Goal: Task Accomplishment & Management: Manage account settings

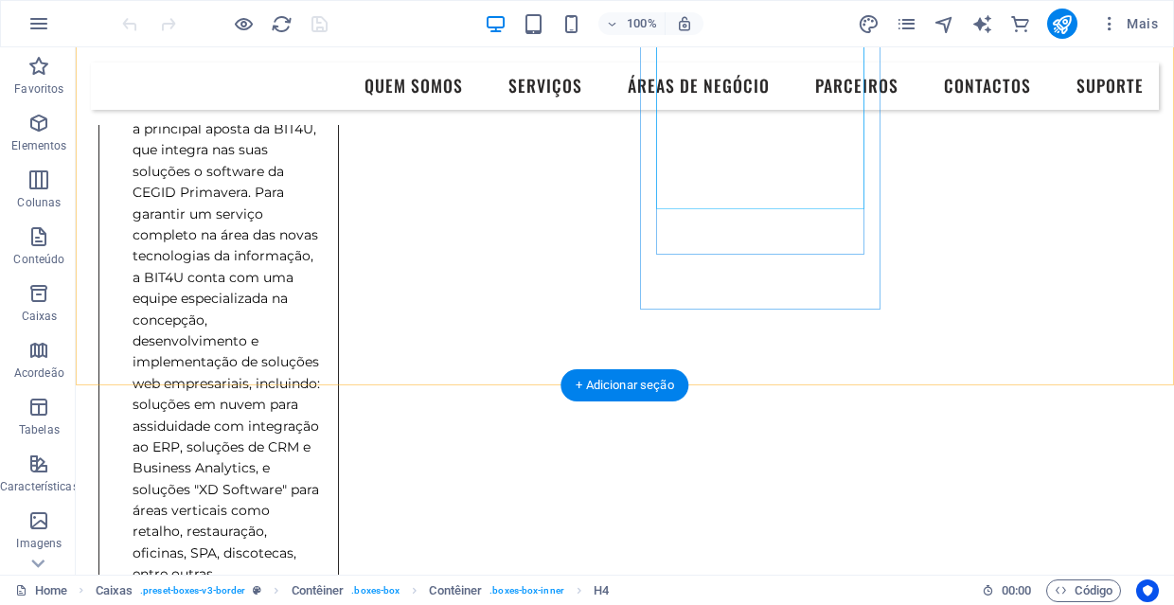
scroll to position [1294, 0]
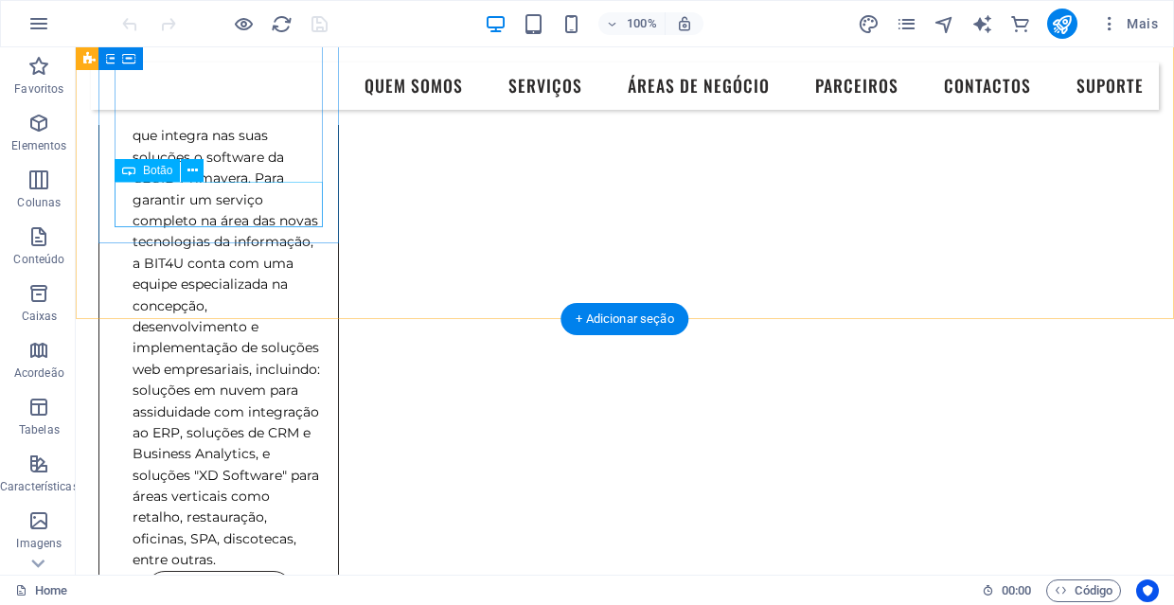
click at [256, 571] on div "Saber Mais" at bounding box center [219, 593] width 208 height 45
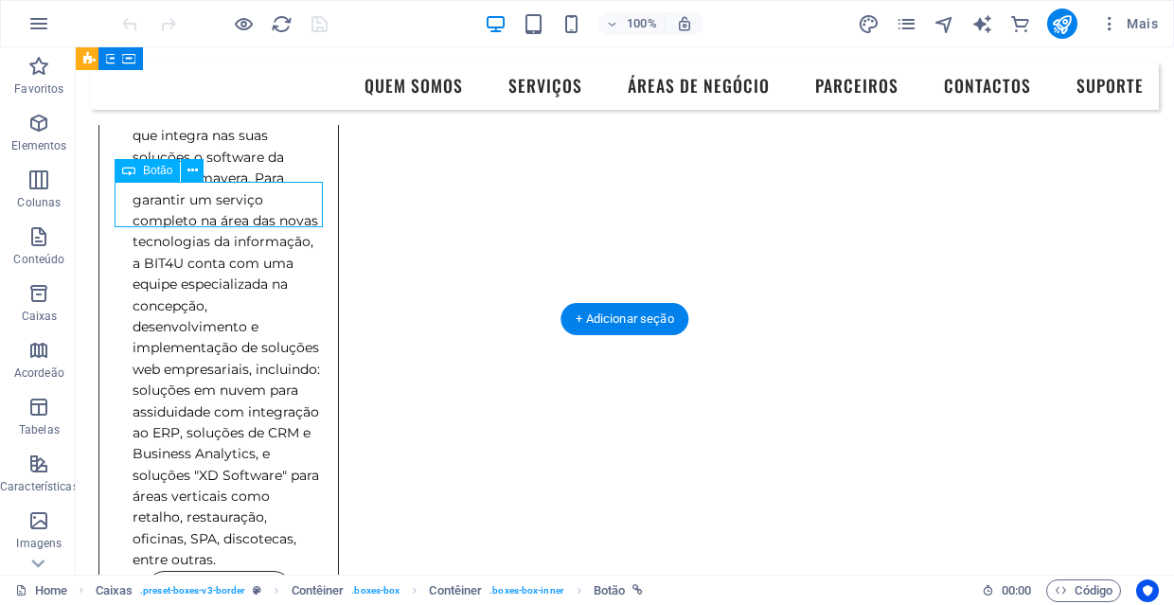
click at [237, 571] on div "Saber Mais" at bounding box center [219, 593] width 208 height 45
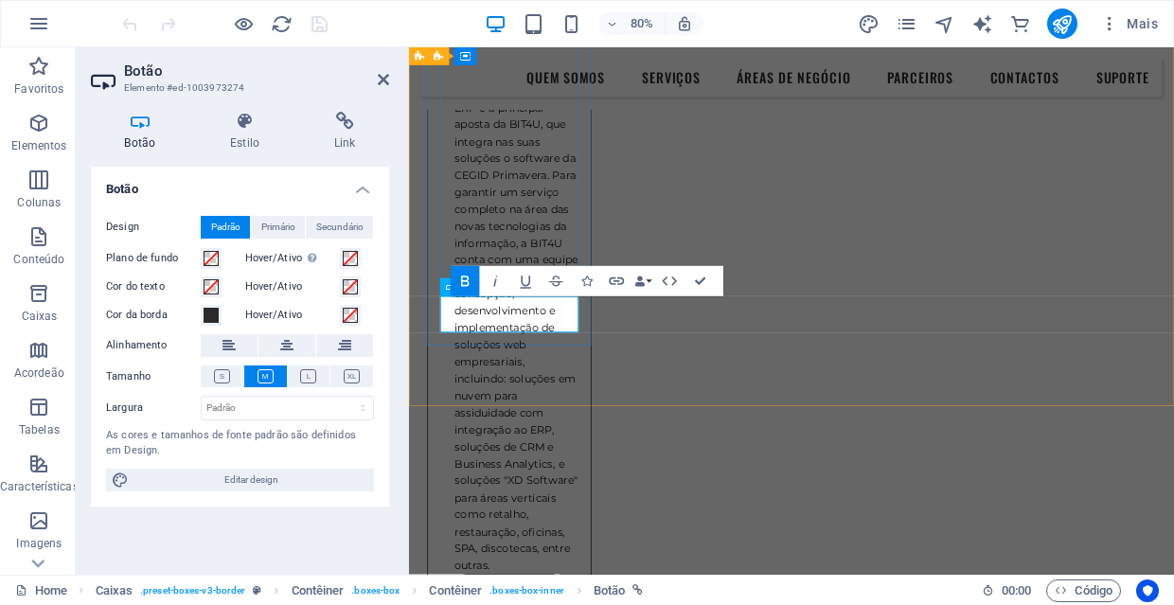
click at [362, 143] on h4 "Link" at bounding box center [344, 132] width 89 height 40
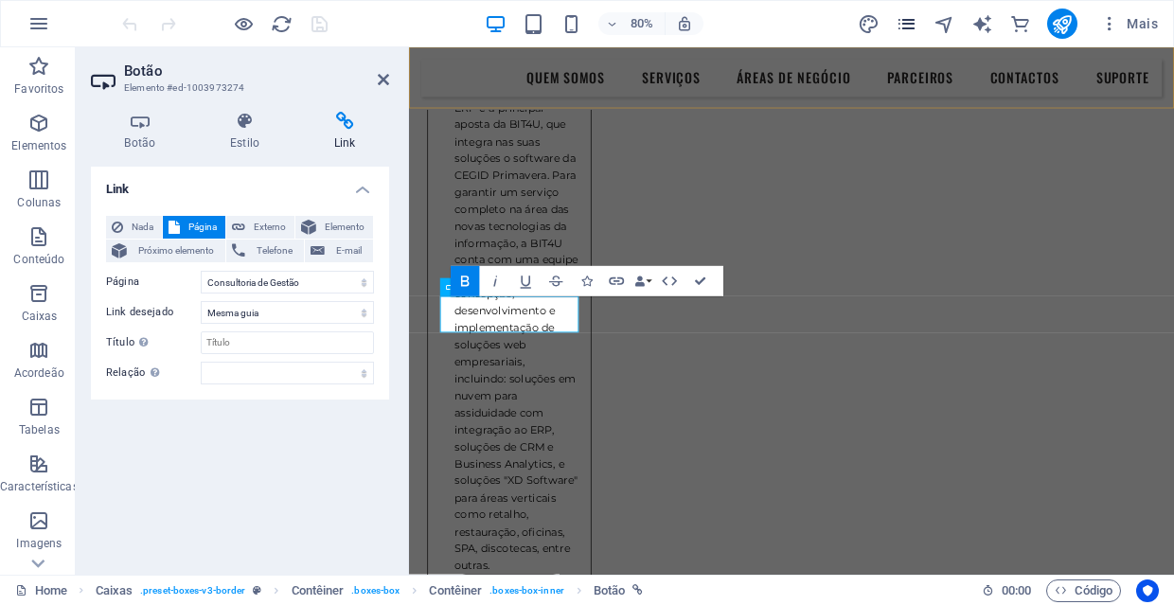
click at [910, 30] on icon "pages" at bounding box center [906, 24] width 22 height 22
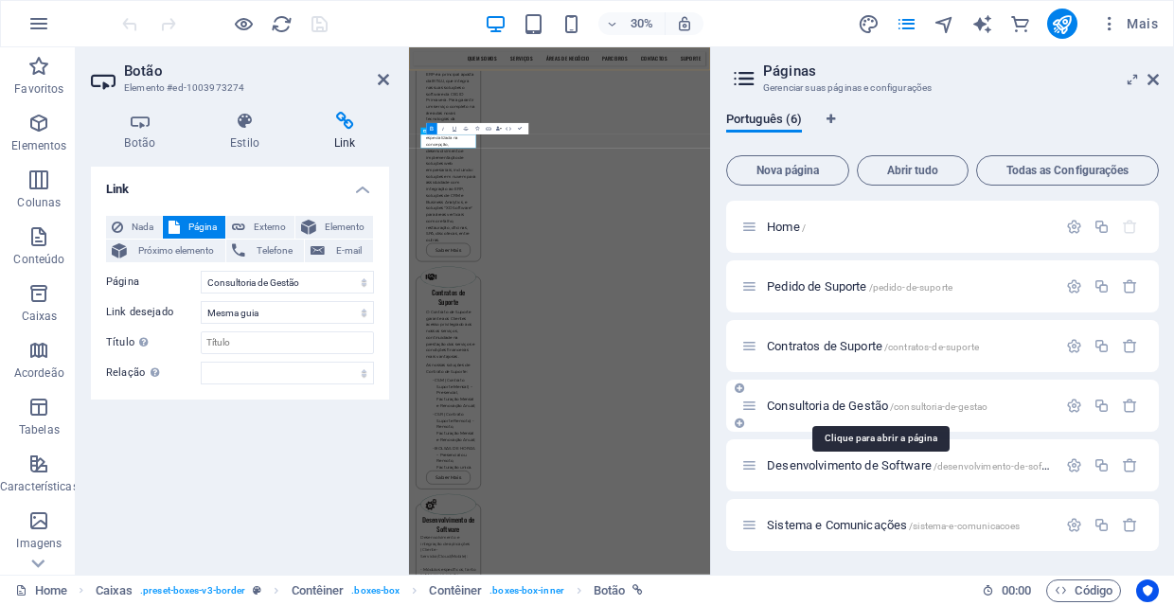
click at [928, 404] on span "/consultoria-de-gestao" at bounding box center [938, 406] width 97 height 10
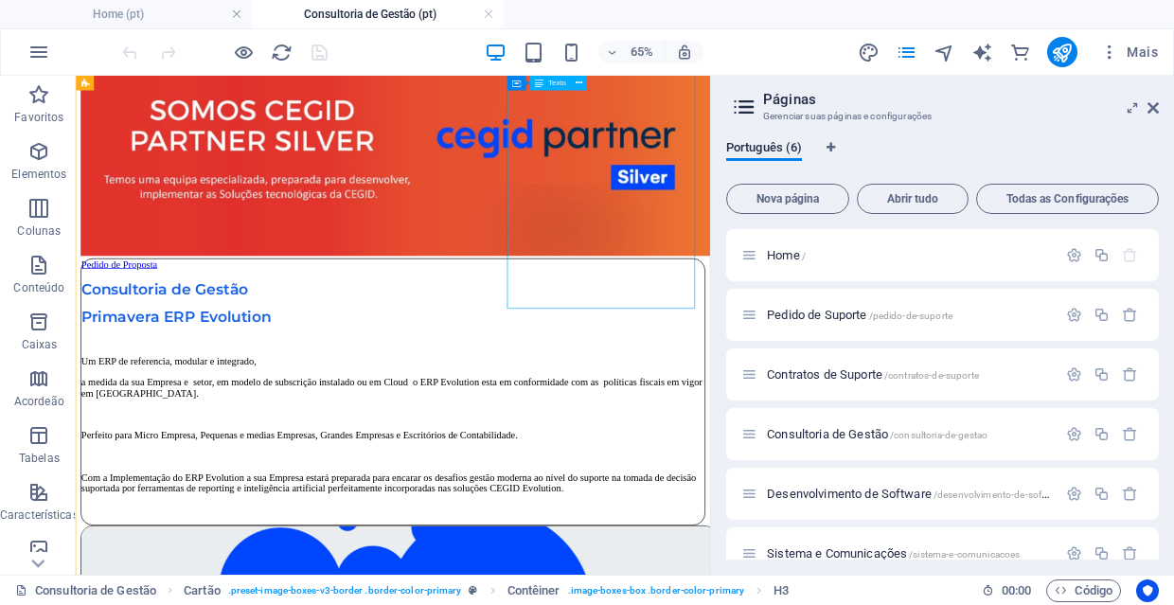
scroll to position [1740, 0]
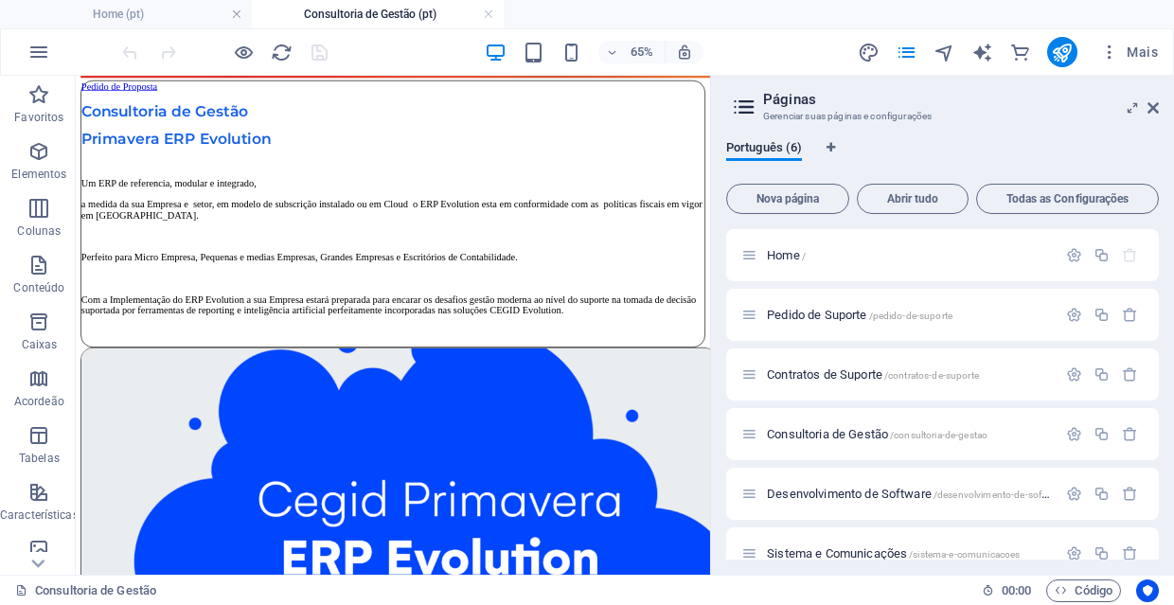
click at [255, 53] on div at bounding box center [224, 52] width 212 height 30
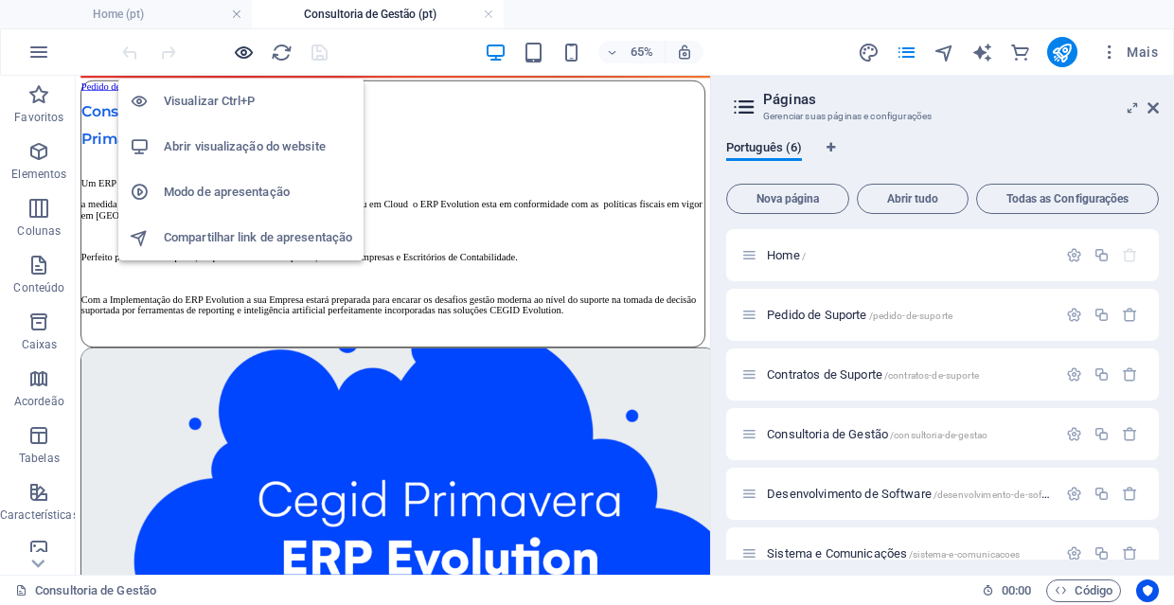
click at [243, 51] on icon "button" at bounding box center [244, 53] width 22 height 22
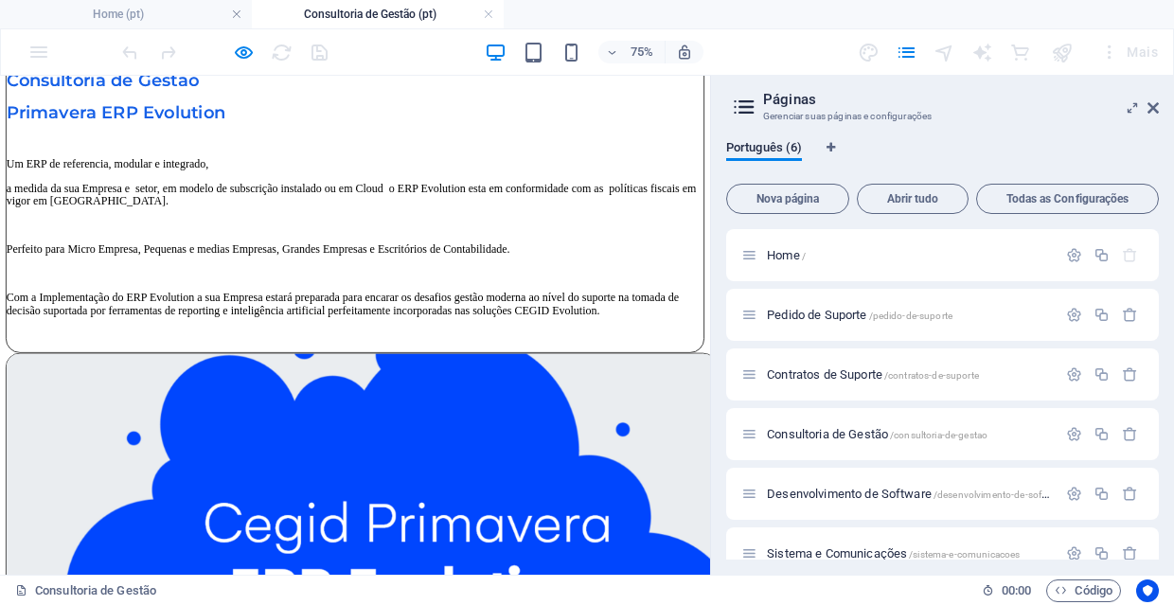
click at [279, 58] on div at bounding box center [224, 52] width 212 height 30
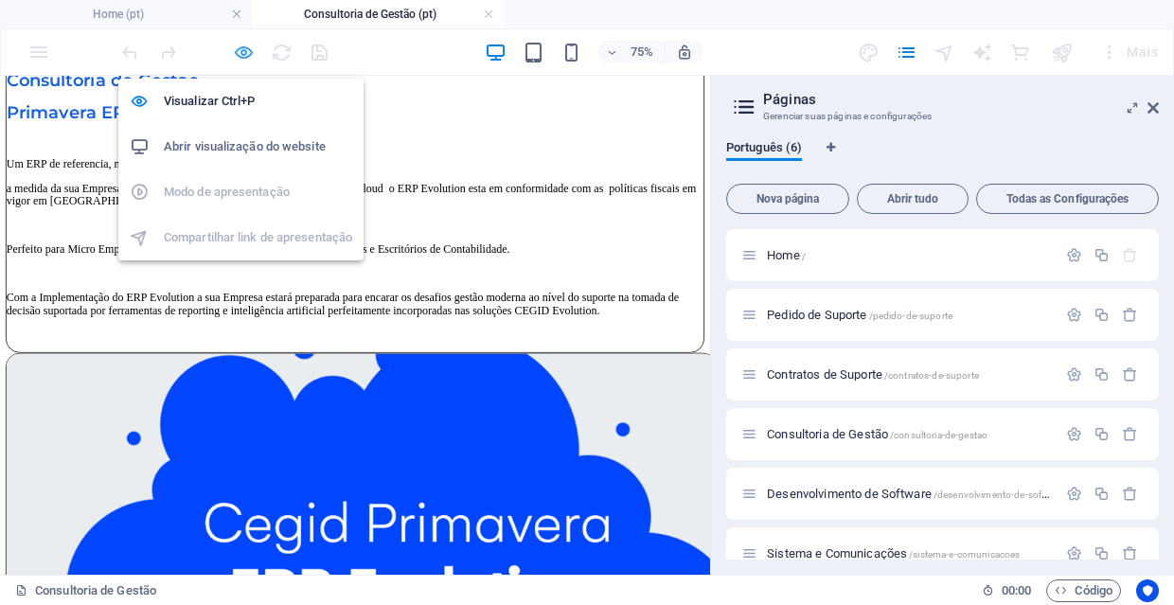
click at [246, 58] on icon "button" at bounding box center [244, 53] width 22 height 22
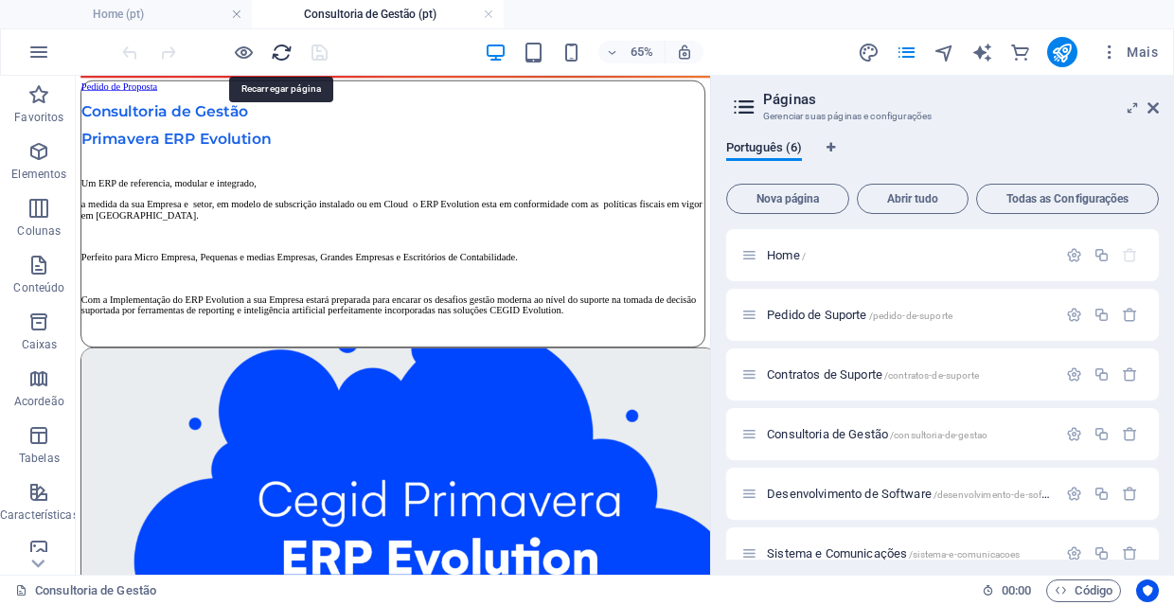
click at [288, 54] on icon "reload" at bounding box center [282, 53] width 22 height 22
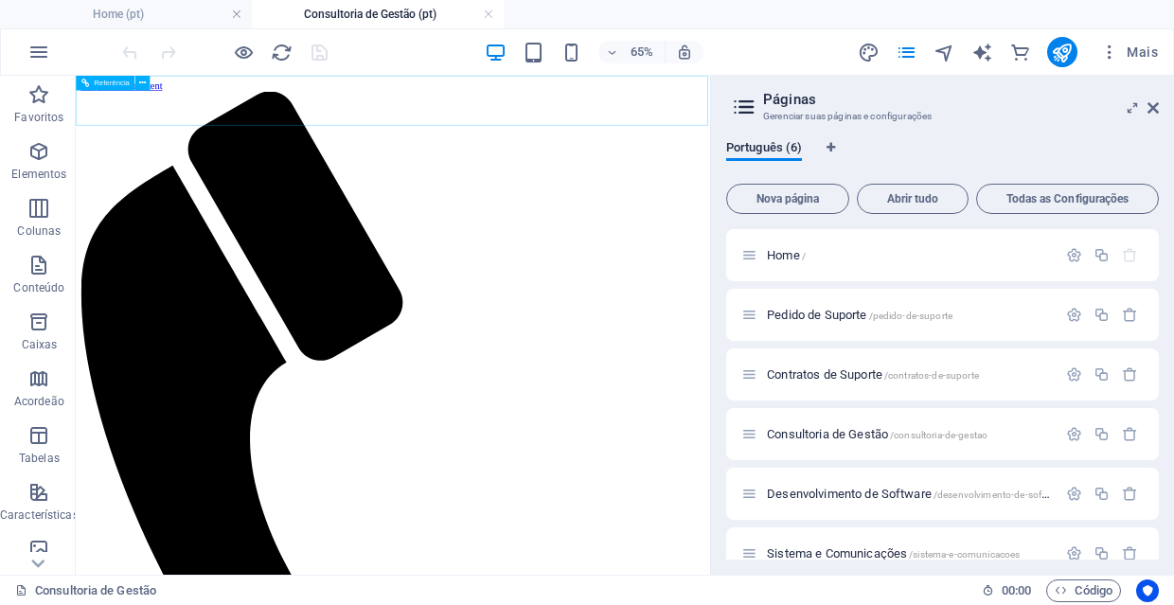
scroll to position [0, 0]
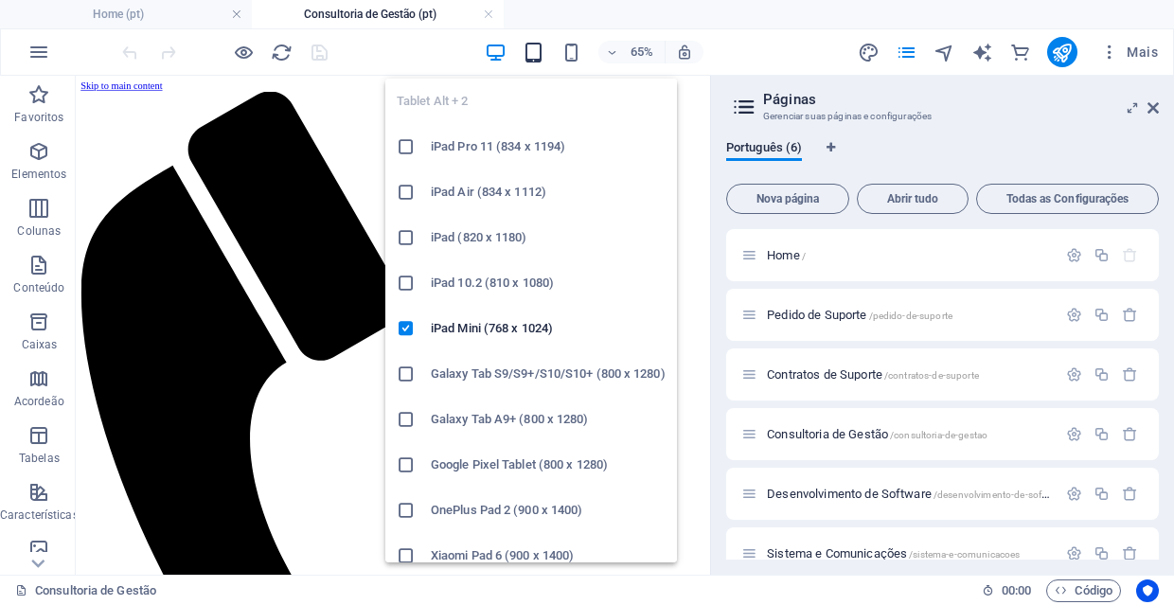
click at [532, 59] on icon "button" at bounding box center [533, 53] width 22 height 22
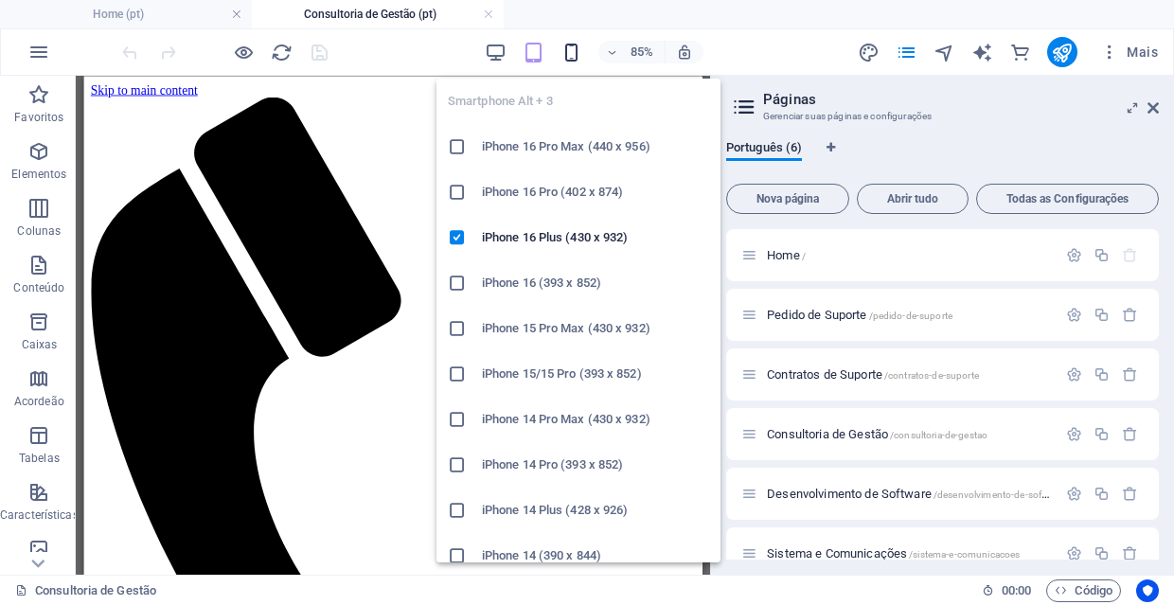
click at [569, 56] on icon "button" at bounding box center [571, 53] width 22 height 22
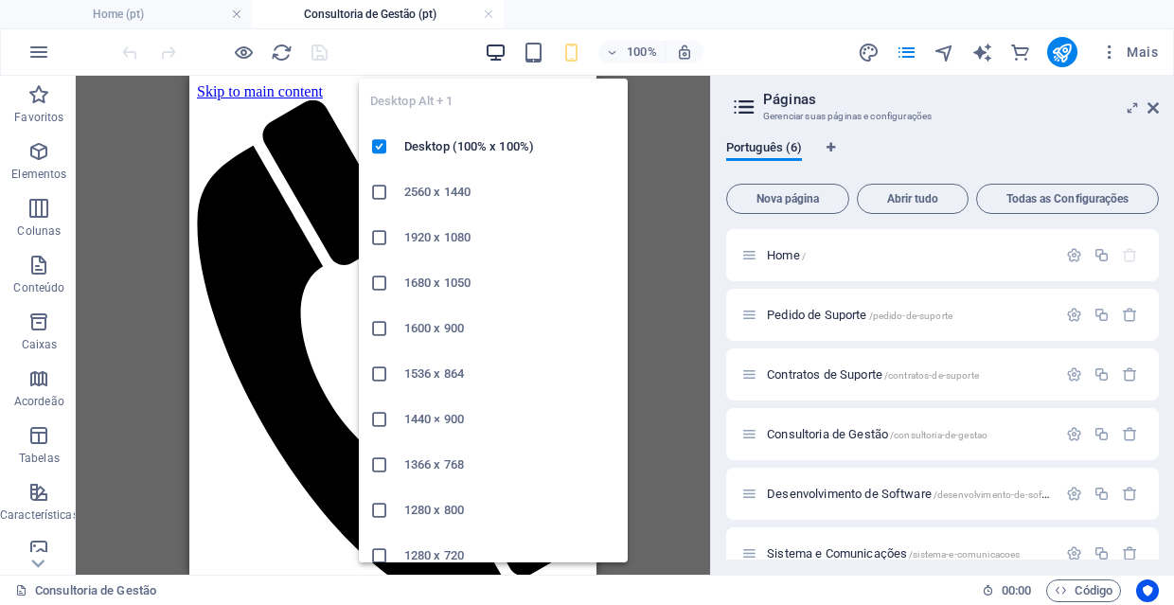
click at [500, 55] on icon "button" at bounding box center [496, 53] width 22 height 22
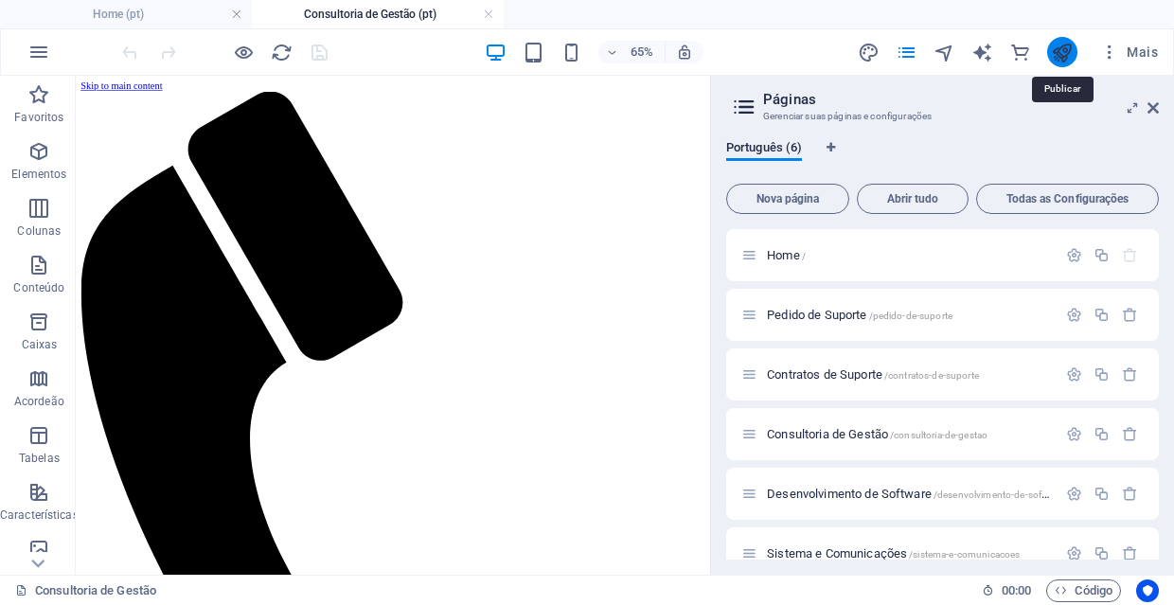
click at [1068, 45] on icon "publish" at bounding box center [1061, 53] width 22 height 22
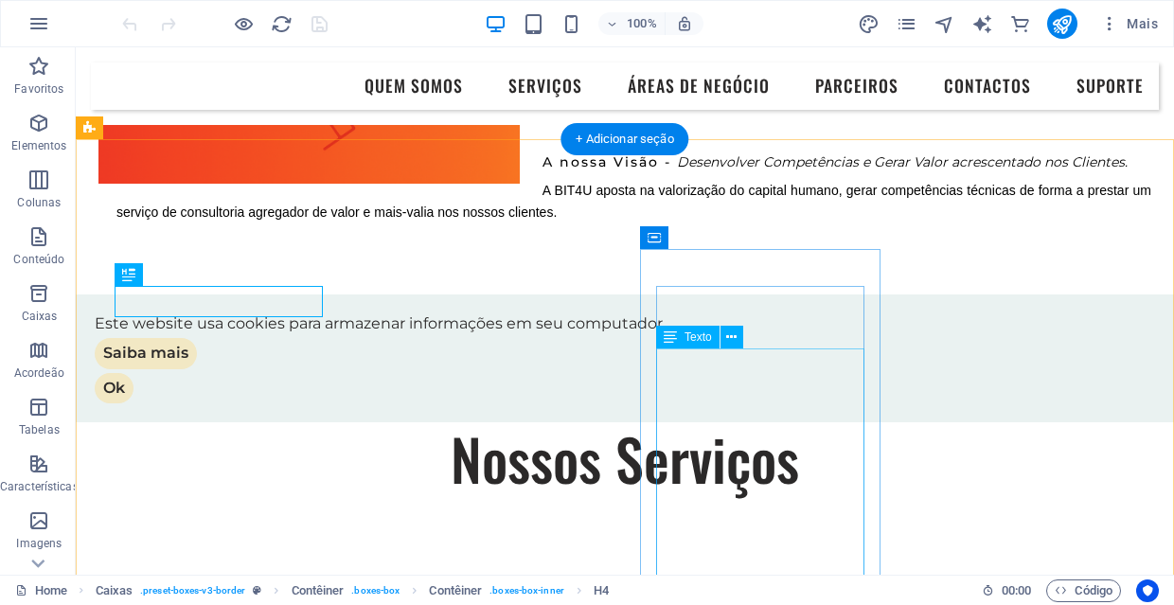
scroll to position [697, 0]
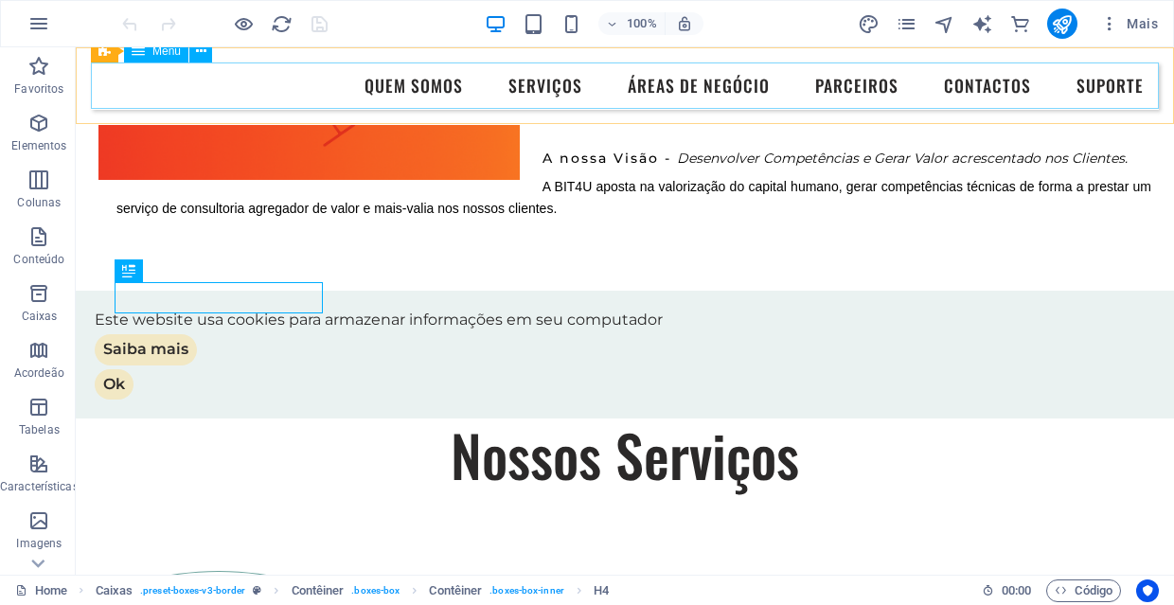
click at [1120, 86] on nav "Quem Somos Serviços Áreas de Negócio Parceiros Contactos Suporte" at bounding box center [625, 85] width 1068 height 47
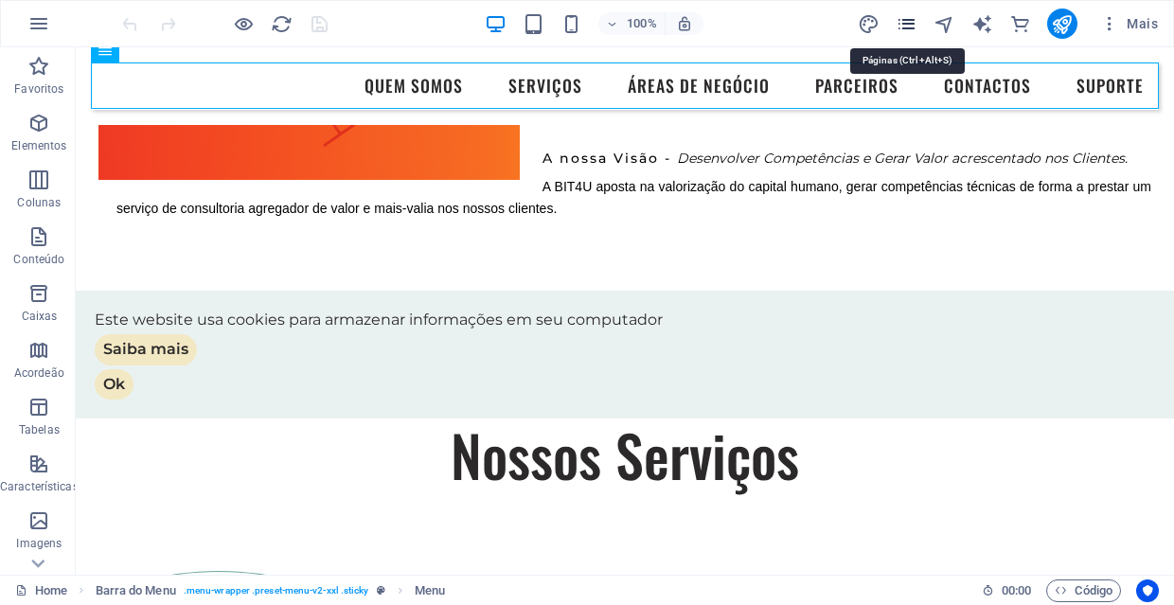
click at [909, 24] on icon "pages" at bounding box center [906, 24] width 22 height 22
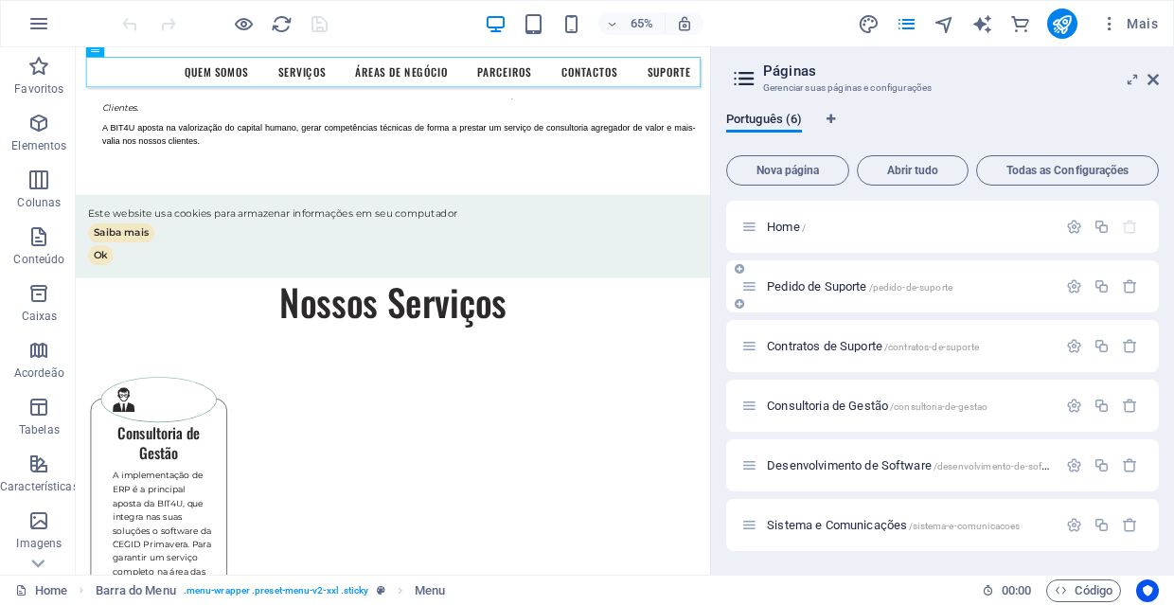
click at [822, 279] on div "Pedido de Suporte /pedido-de-suporte" at bounding box center [898, 286] width 315 height 22
click at [844, 283] on span "Pedido de Suporte /pedido-de-suporte" at bounding box center [859, 286] width 185 height 14
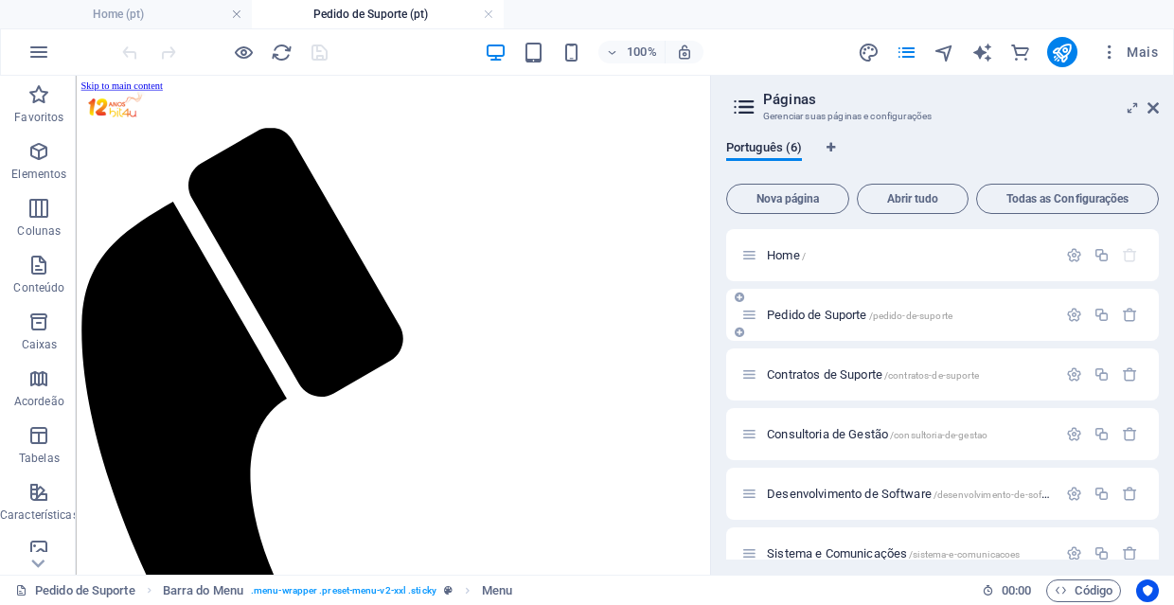
scroll to position [0, 0]
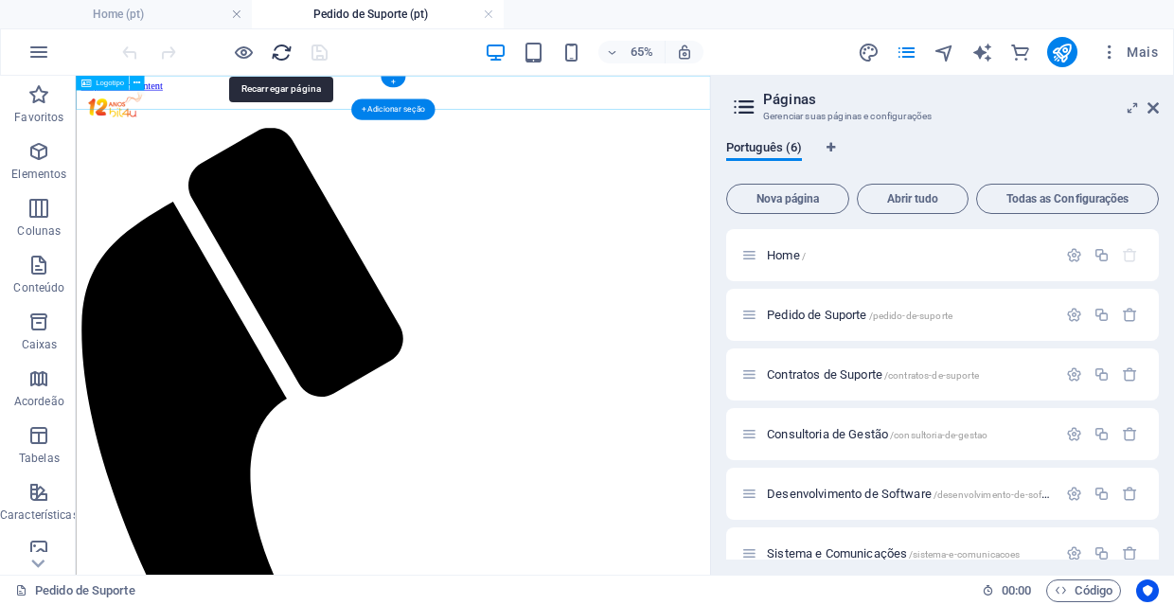
click at [276, 56] on icon "reload" at bounding box center [282, 53] width 22 height 22
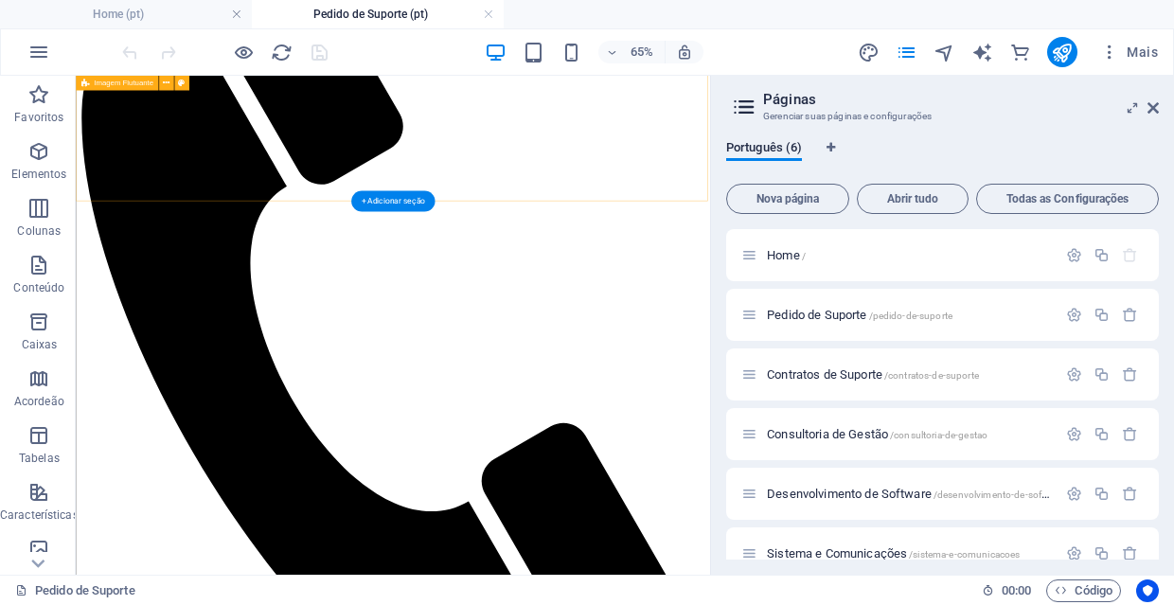
scroll to position [326, 0]
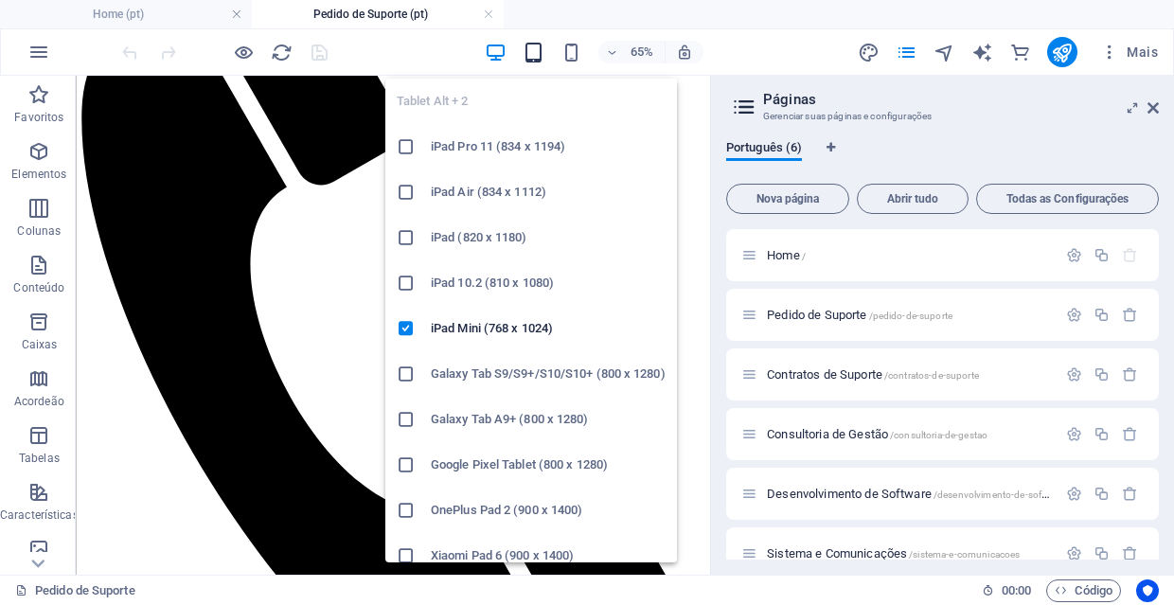
click at [539, 60] on icon "button" at bounding box center [533, 53] width 22 height 22
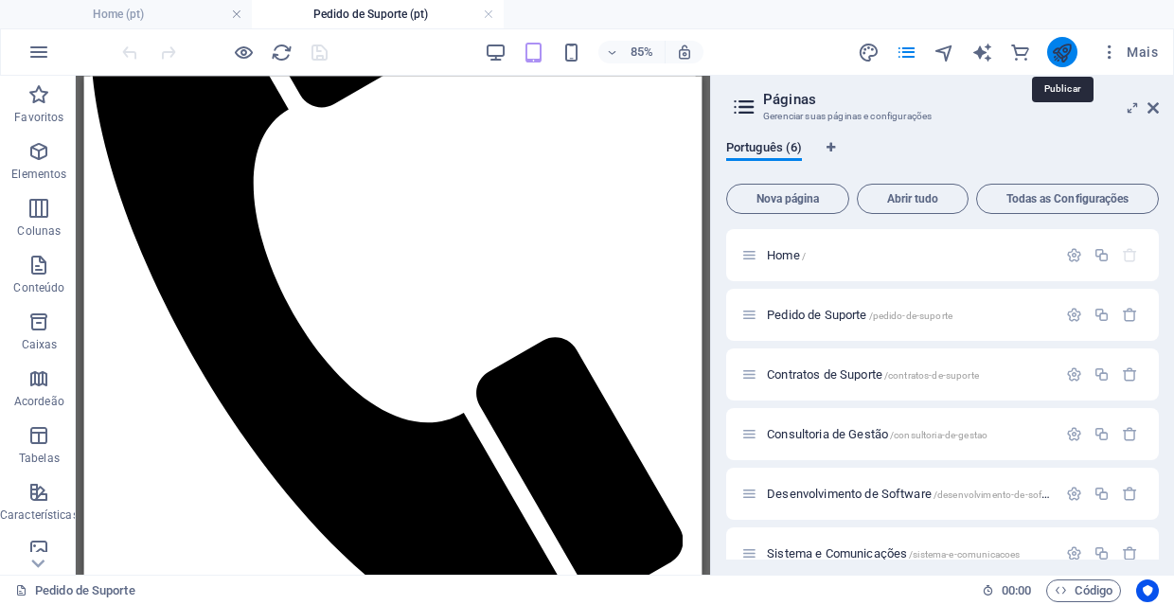
click at [1051, 55] on icon "publish" at bounding box center [1061, 53] width 22 height 22
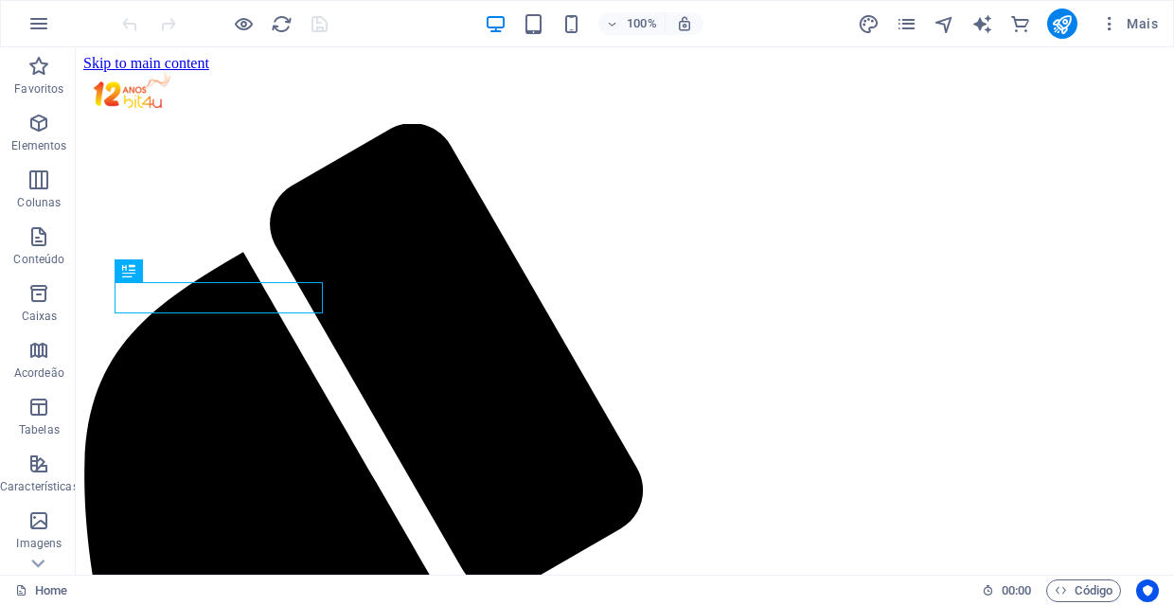
scroll to position [700, 0]
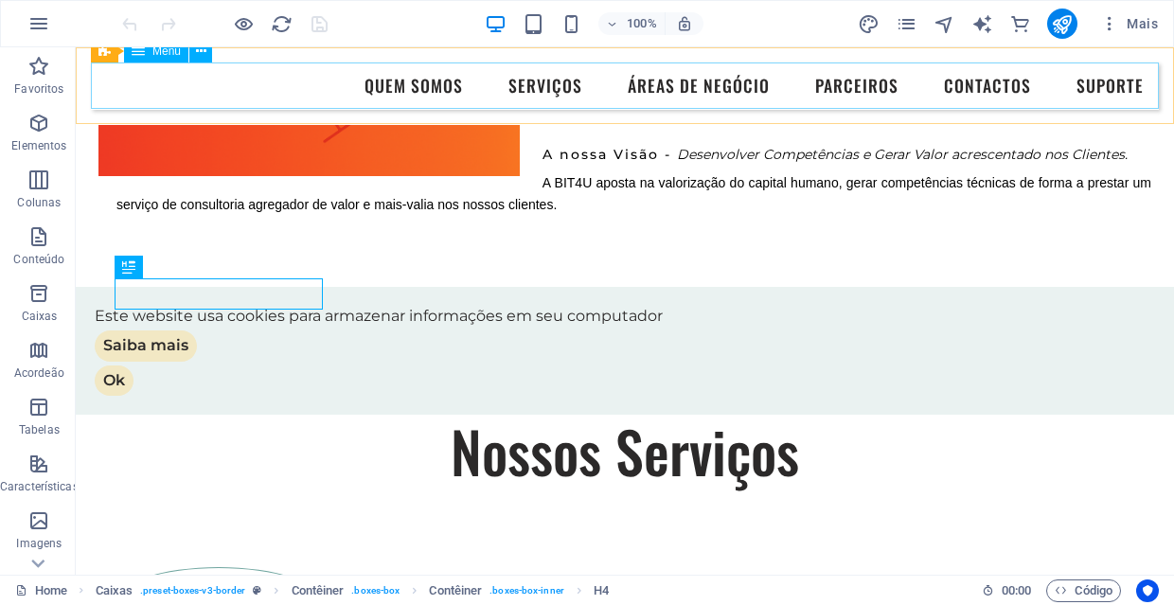
click at [1116, 86] on nav "Quem Somos Serviços Áreas de Negócio Parceiros Contactos Suporte" at bounding box center [625, 85] width 1068 height 47
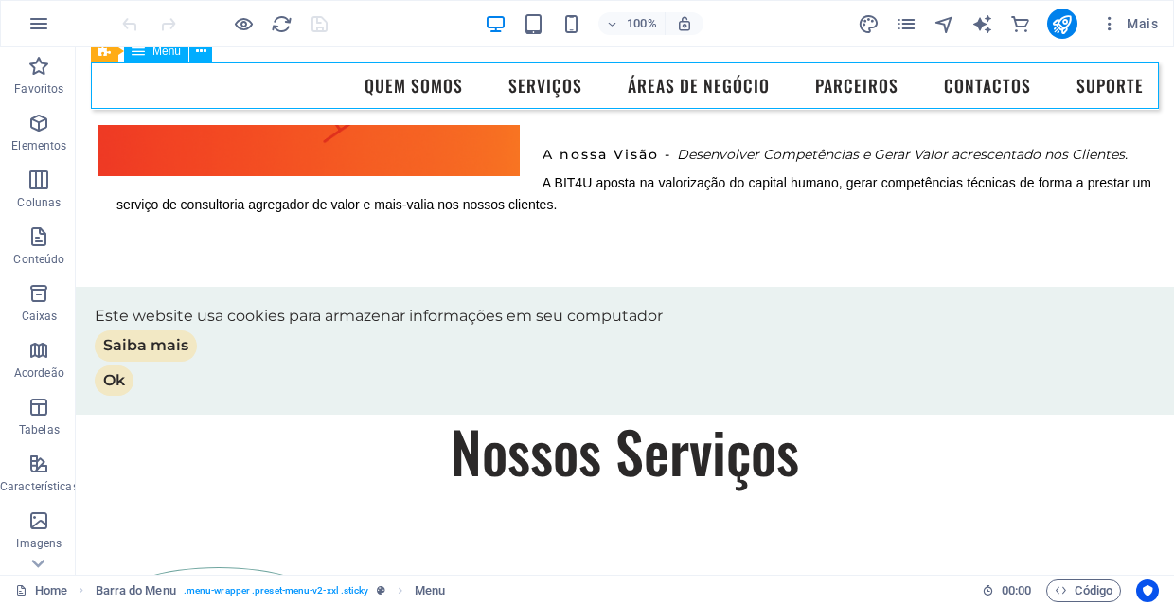
click at [1116, 86] on nav "Quem Somos Serviços Áreas de Negócio Parceiros Contactos Suporte" at bounding box center [625, 85] width 1068 height 47
select select
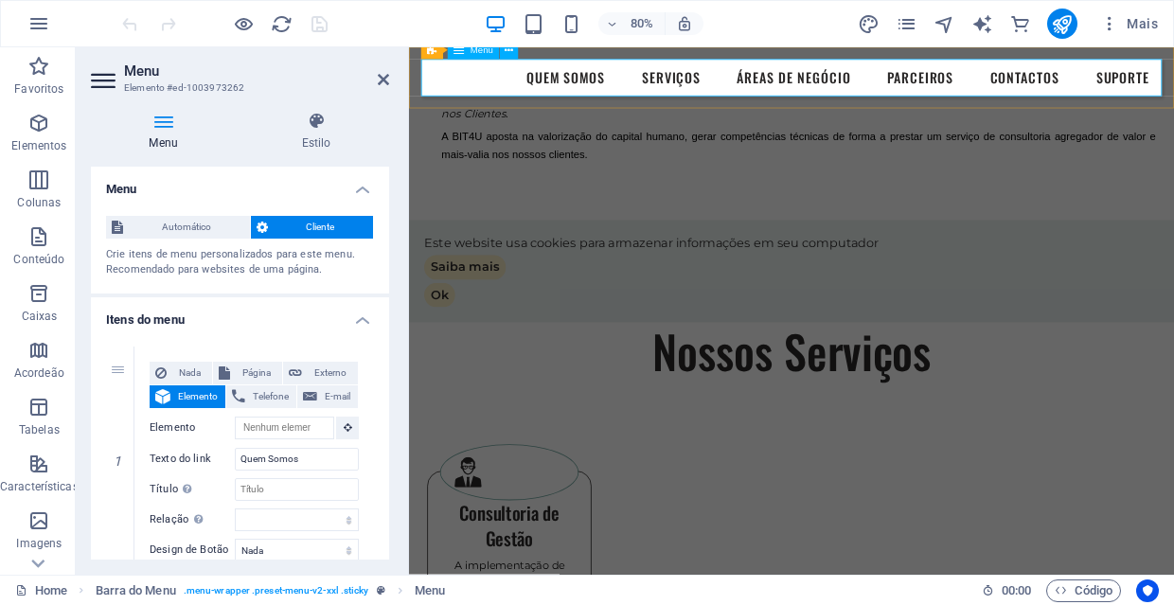
click at [1173, 87] on nav "Quem Somos Serviços Áreas de Negócio Parceiros Contactos Suporte" at bounding box center [887, 85] width 926 height 47
click at [168, 134] on h4 "Menu" at bounding box center [167, 132] width 152 height 40
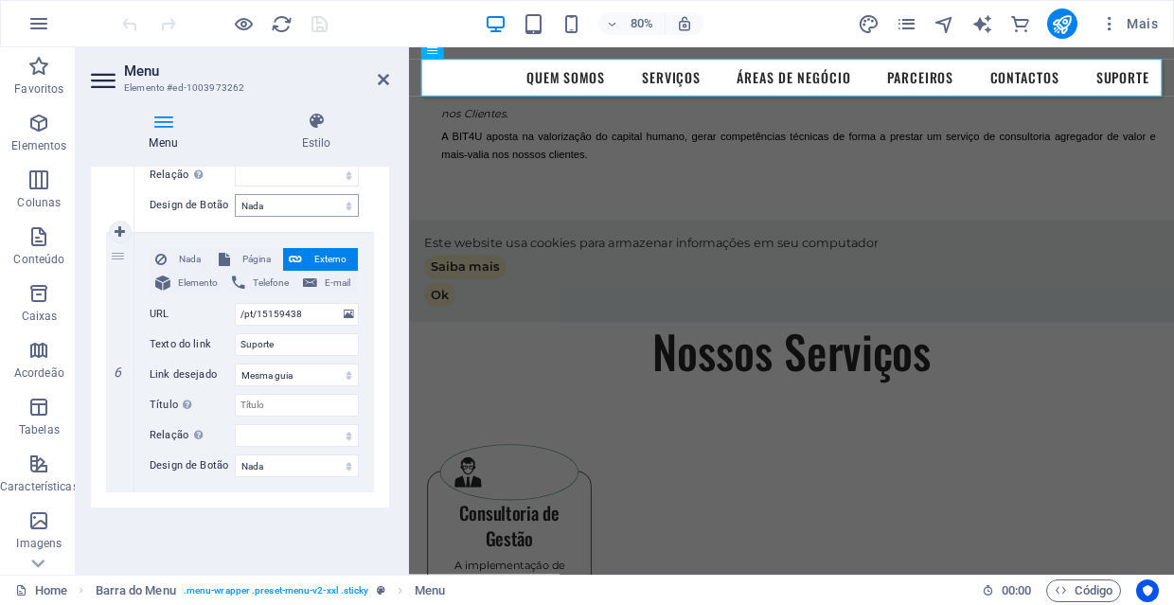
scroll to position [1356, 0]
click at [259, 251] on span "Página" at bounding box center [256, 259] width 41 height 23
select select
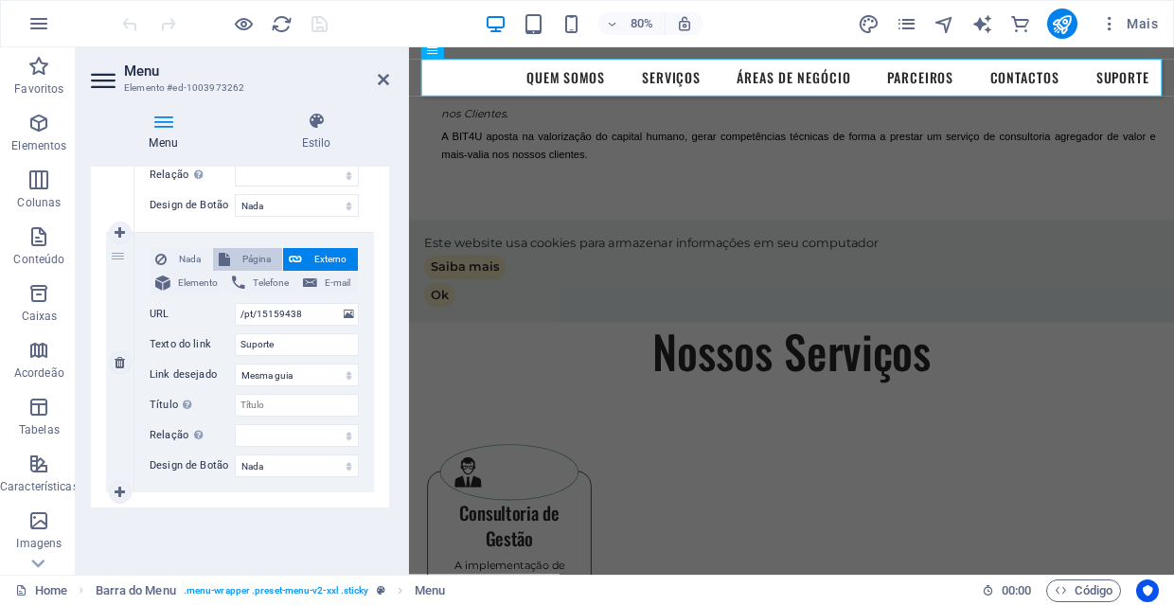
select select
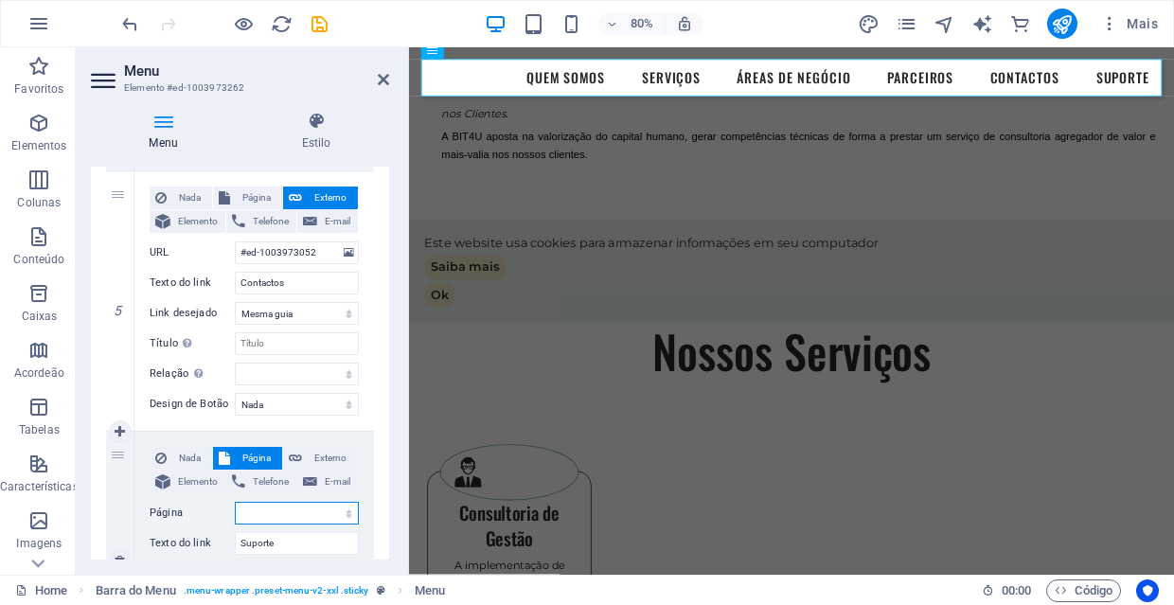
scroll to position [1121, 0]
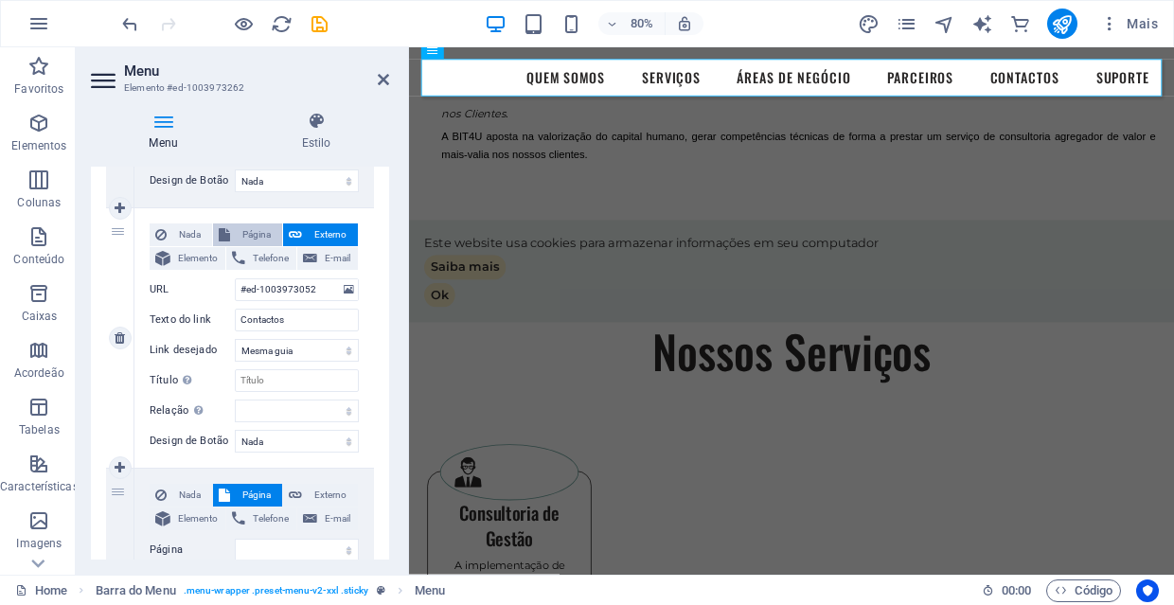
click at [262, 232] on span "Página" at bounding box center [256, 234] width 41 height 23
select select
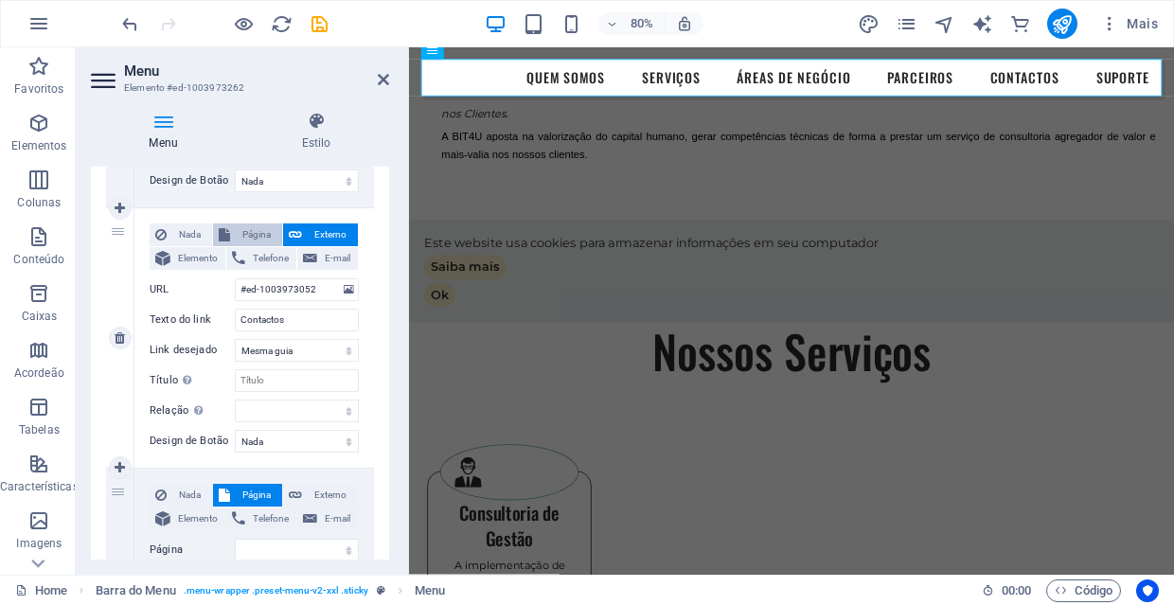
select select
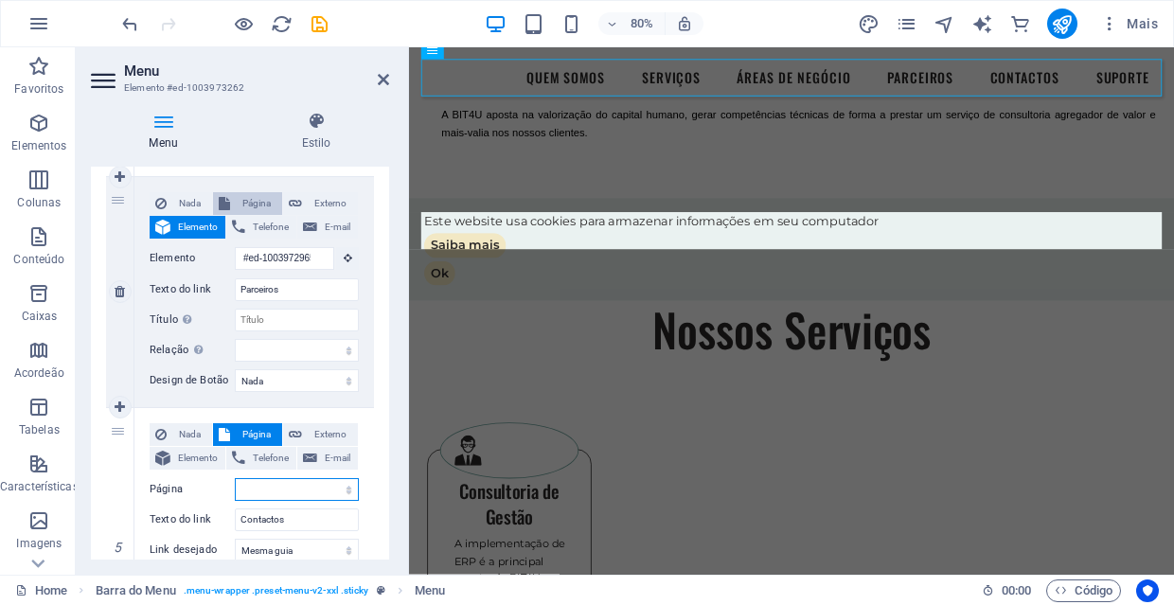
scroll to position [624, 0]
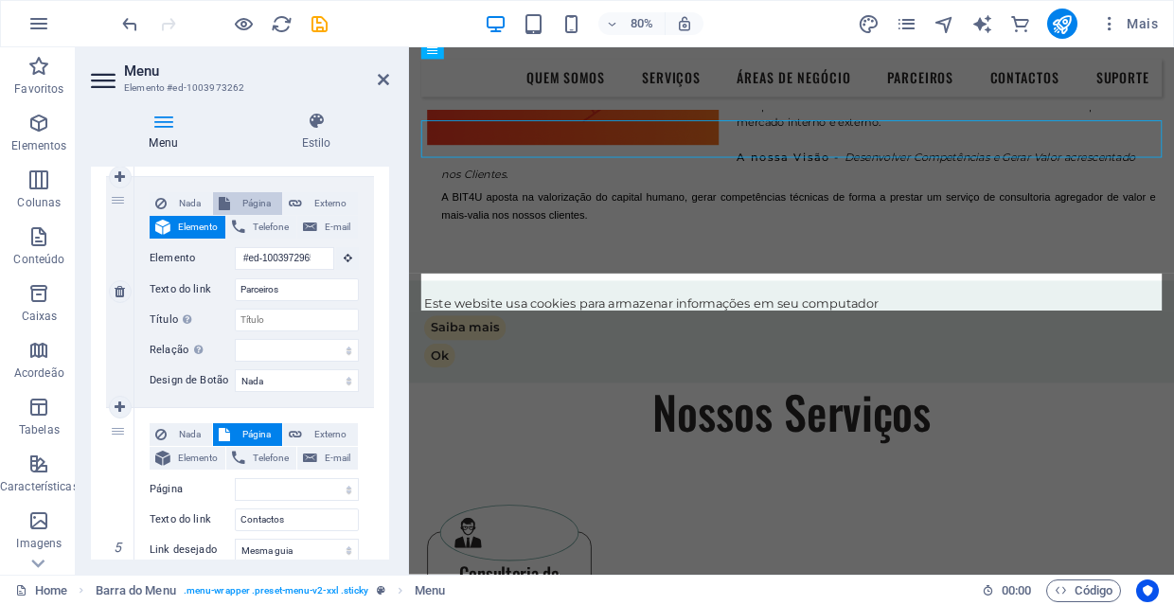
click at [265, 196] on span "Página" at bounding box center [256, 203] width 41 height 23
select select
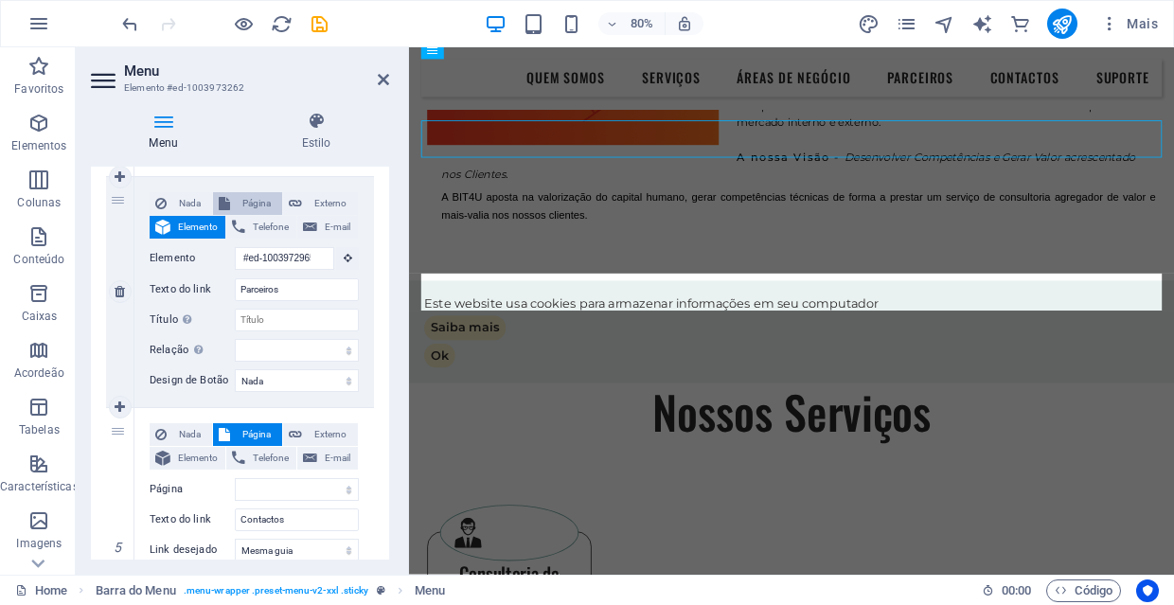
select select
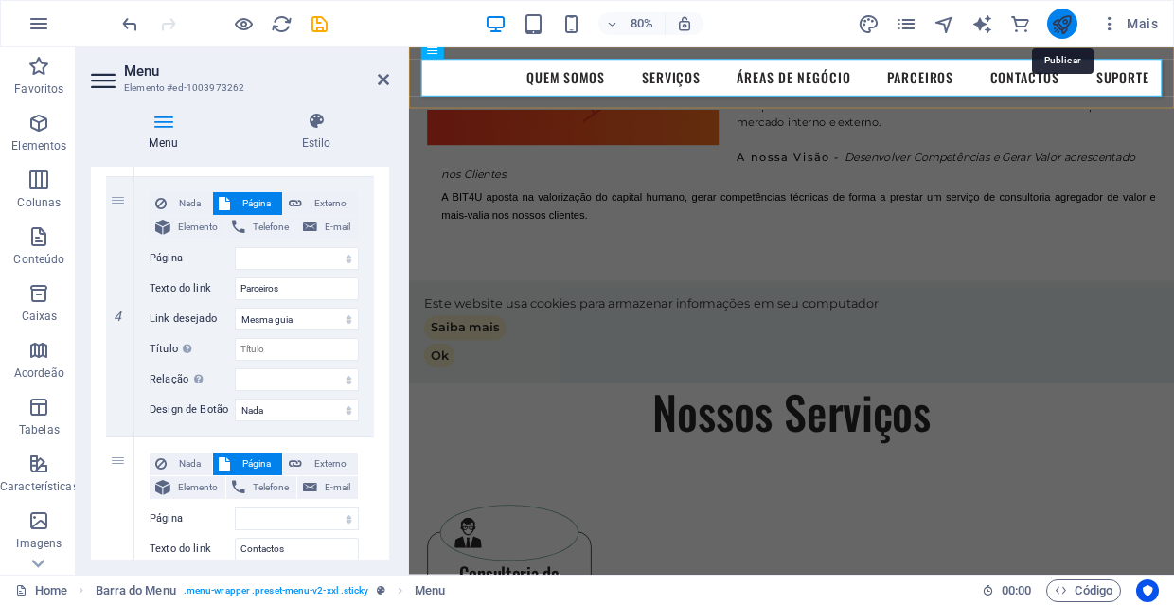
click at [1071, 26] on icon "publish" at bounding box center [1061, 24] width 22 height 22
checkbox input "false"
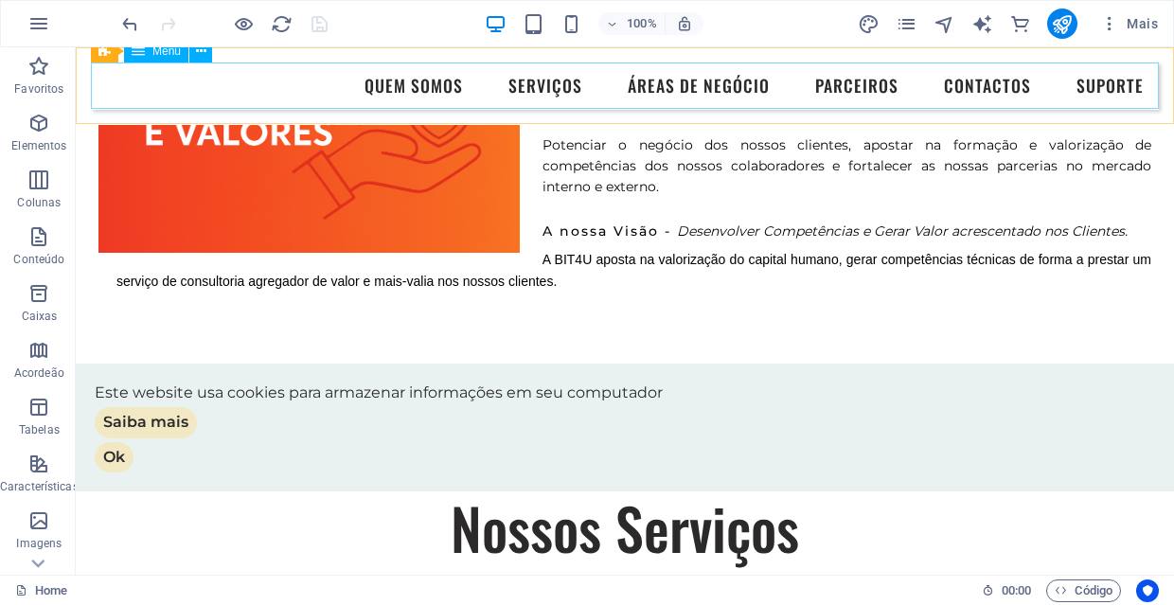
click at [1116, 87] on nav "Quem Somos Serviços Áreas de Negócio Parceiros Contactos Suporte" at bounding box center [625, 85] width 1068 height 47
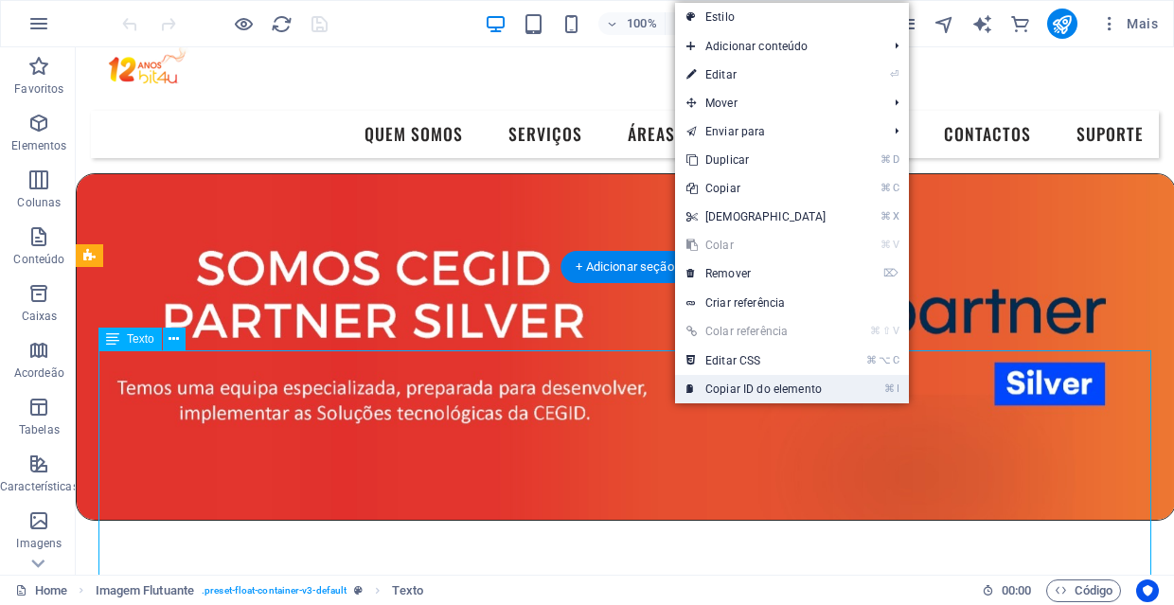
click at [730, 394] on link "⌘ I Copiar ID do elemento" at bounding box center [756, 389] width 163 height 28
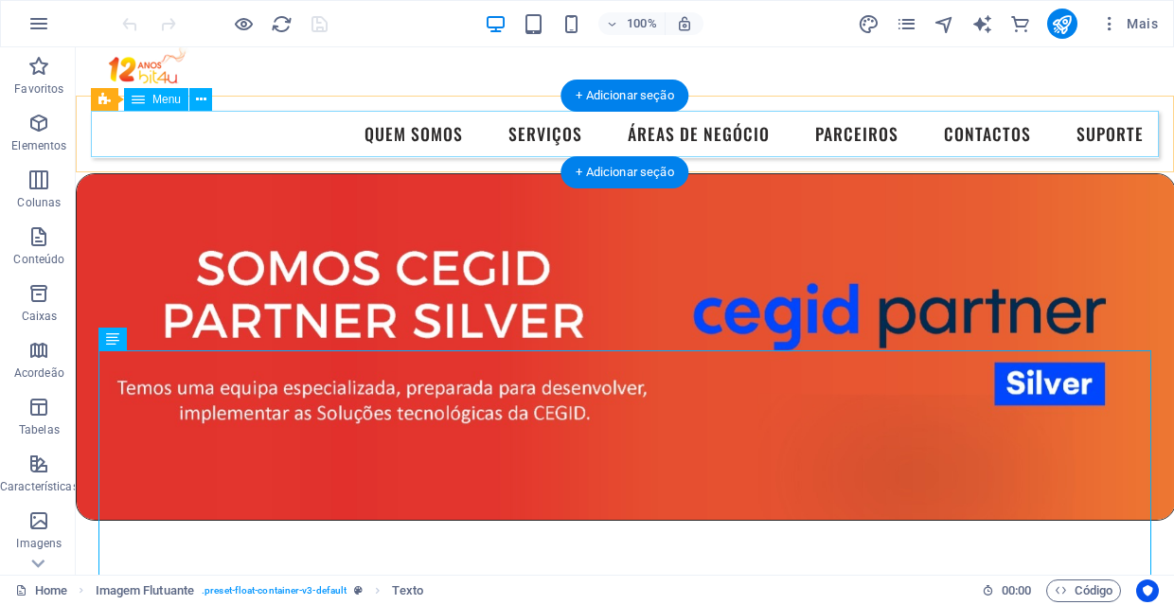
click at [1021, 124] on nav "Quem Somos Serviços Áreas de Negócio Parceiros Contactos Suporte" at bounding box center [625, 134] width 1068 height 47
select select
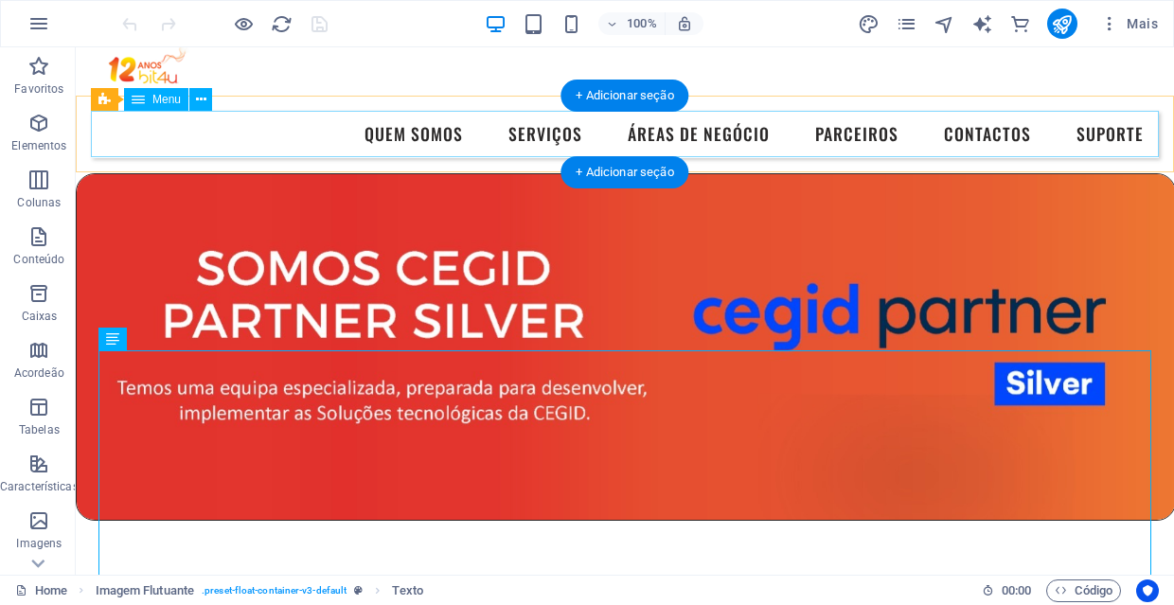
select select
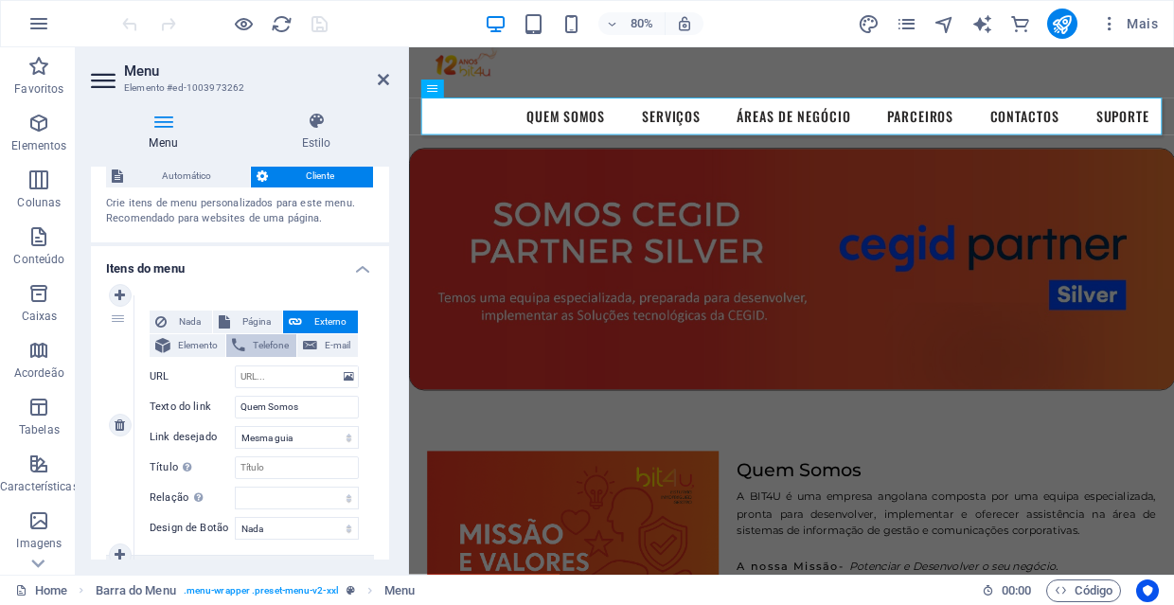
scroll to position [69, 0]
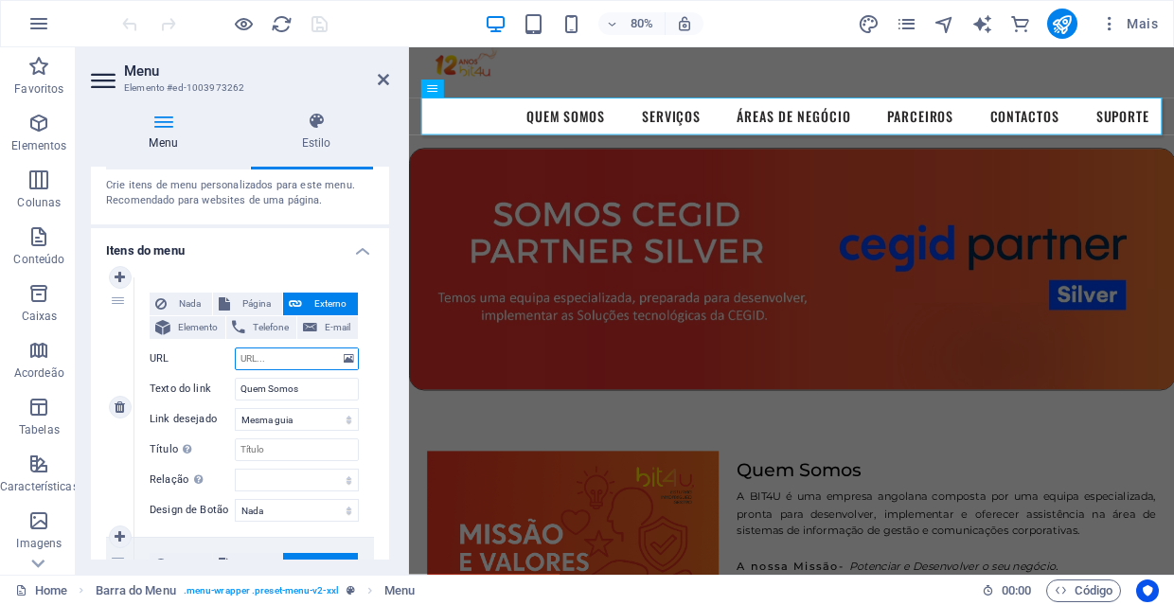
click at [264, 355] on input "URL" at bounding box center [297, 358] width 124 height 23
paste input "#ed-1003973292"
type input "#ed-1003973292"
select select
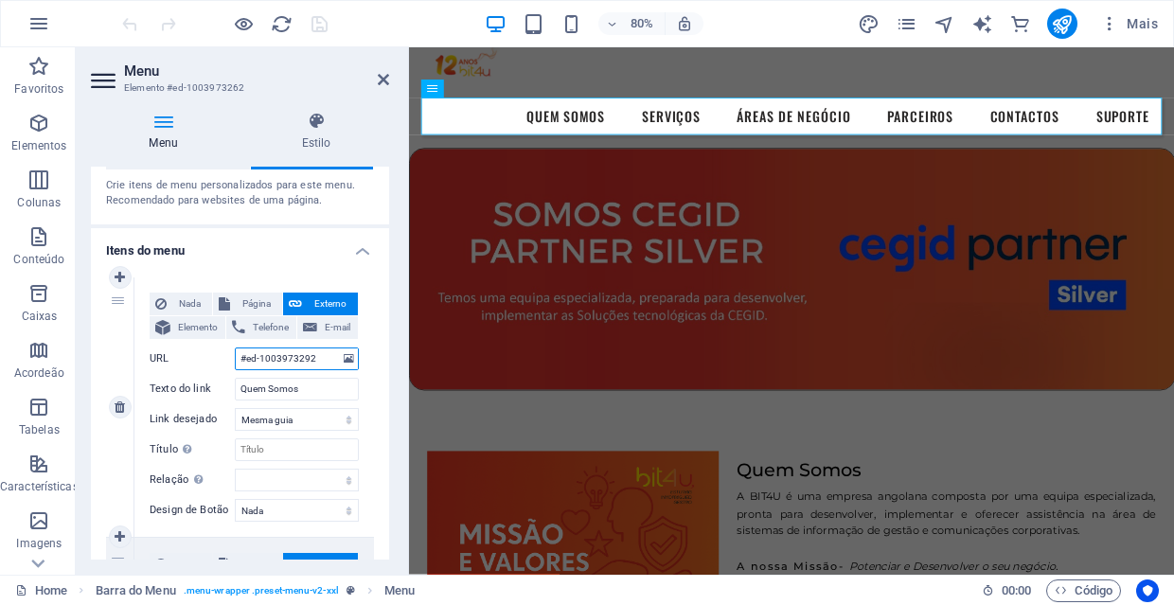
select select
type input "#ed-1003973292"
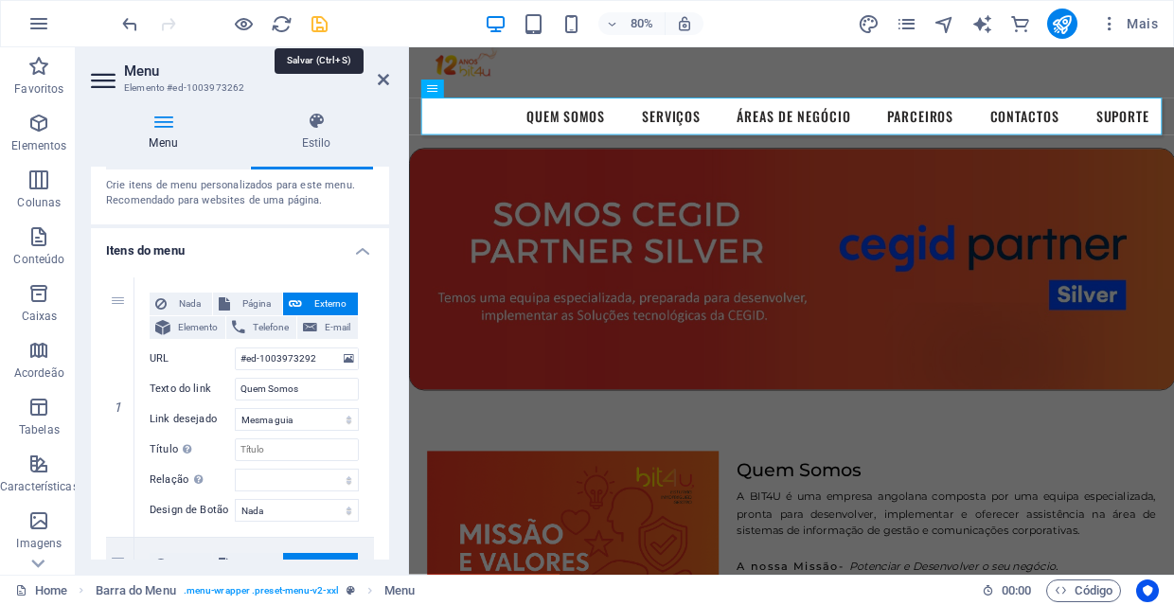
click at [317, 18] on icon "save" at bounding box center [320, 24] width 22 height 22
checkbox input "false"
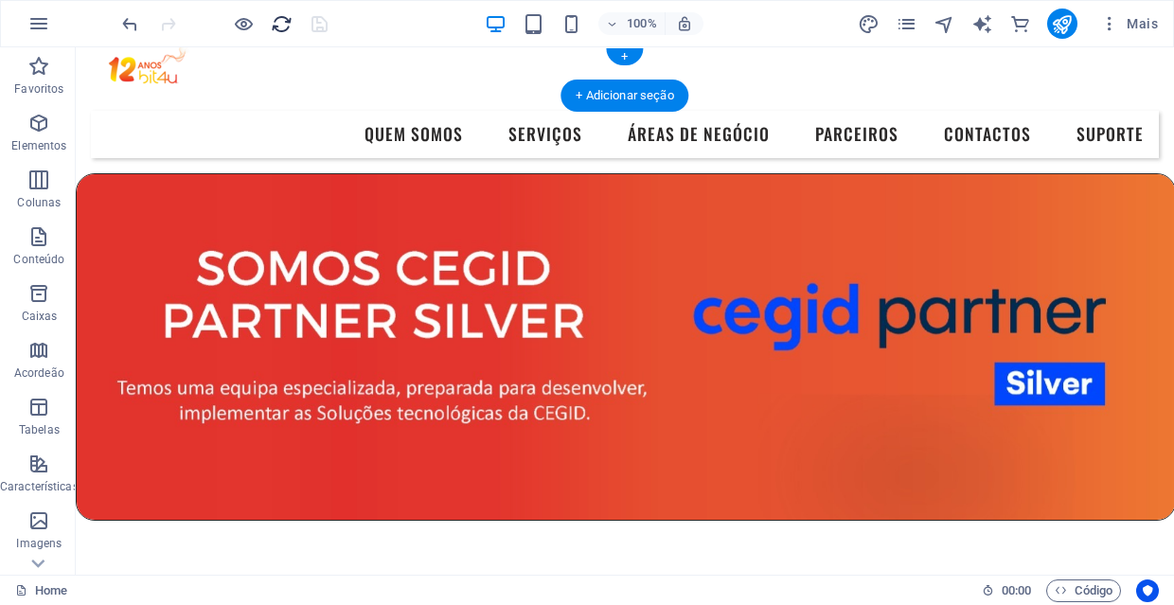
click at [274, 26] on icon "reload" at bounding box center [282, 24] width 22 height 22
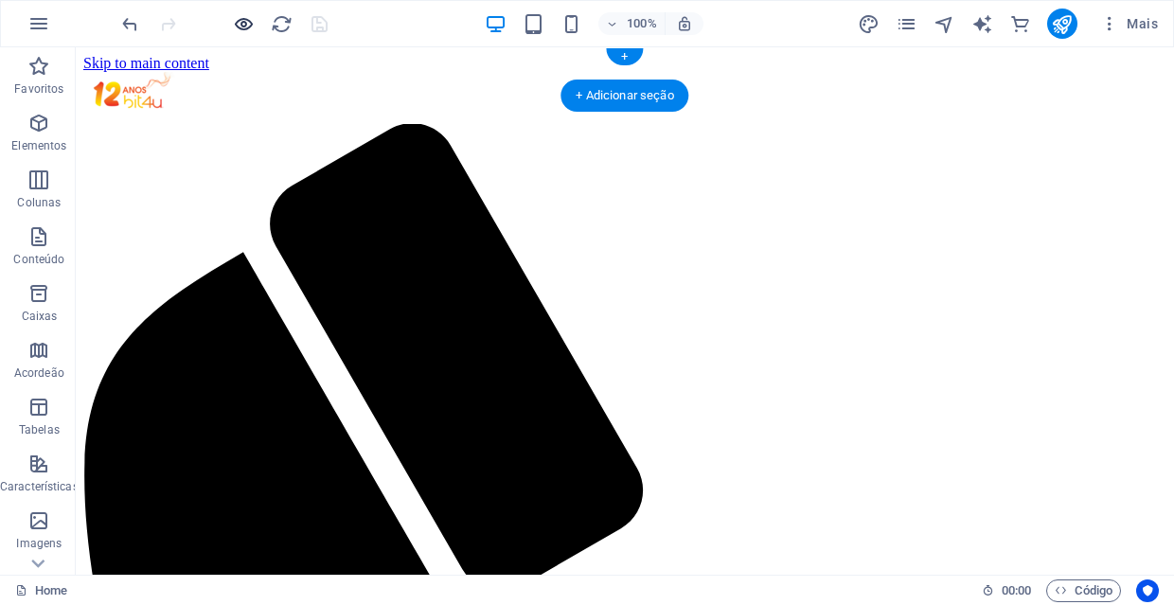
scroll to position [0, 0]
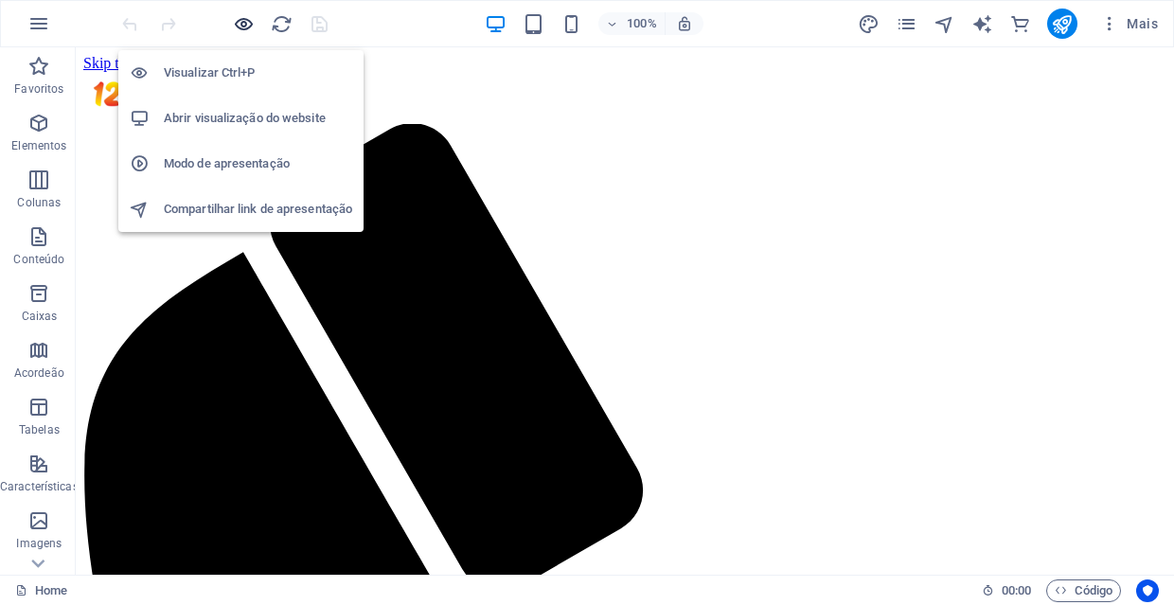
click at [247, 26] on icon "button" at bounding box center [244, 24] width 22 height 22
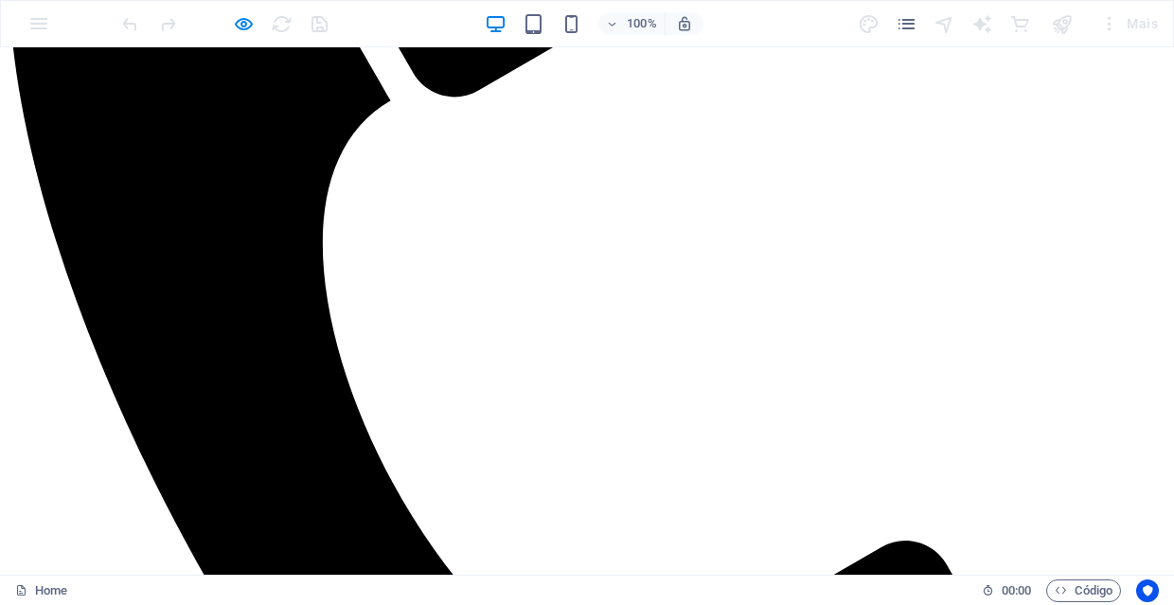
scroll to position [479, 0]
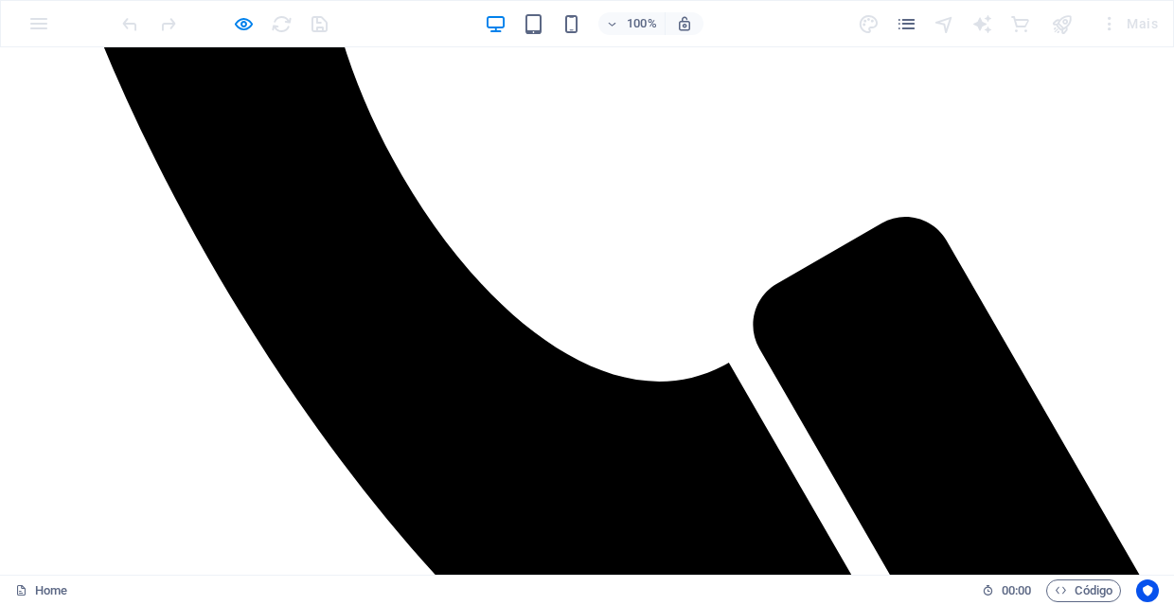
scroll to position [855, 0]
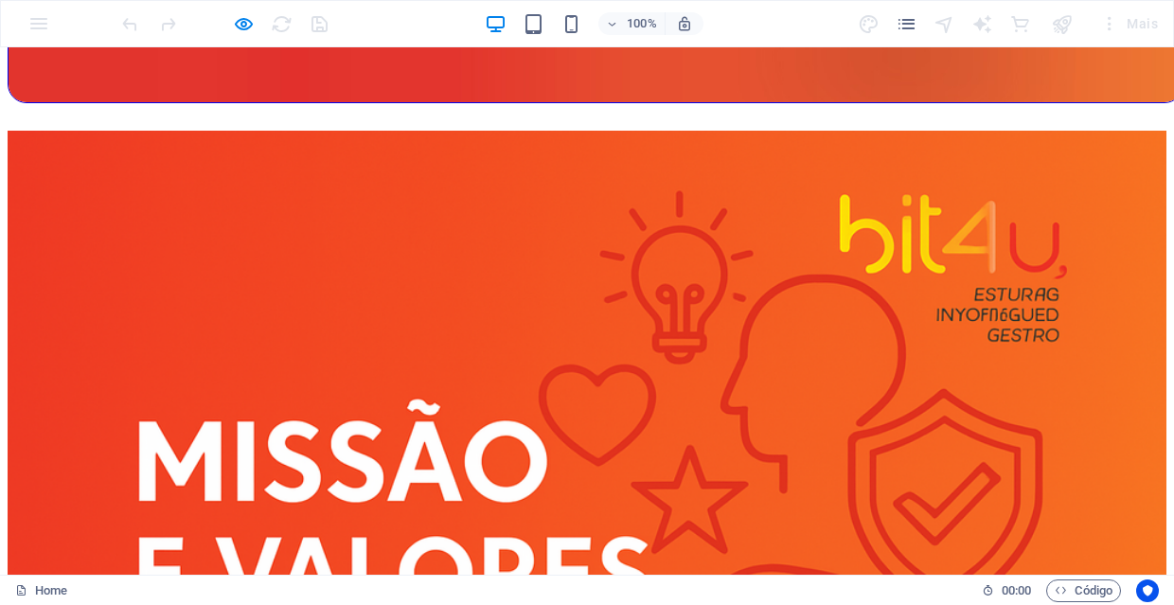
scroll to position [2113, 0]
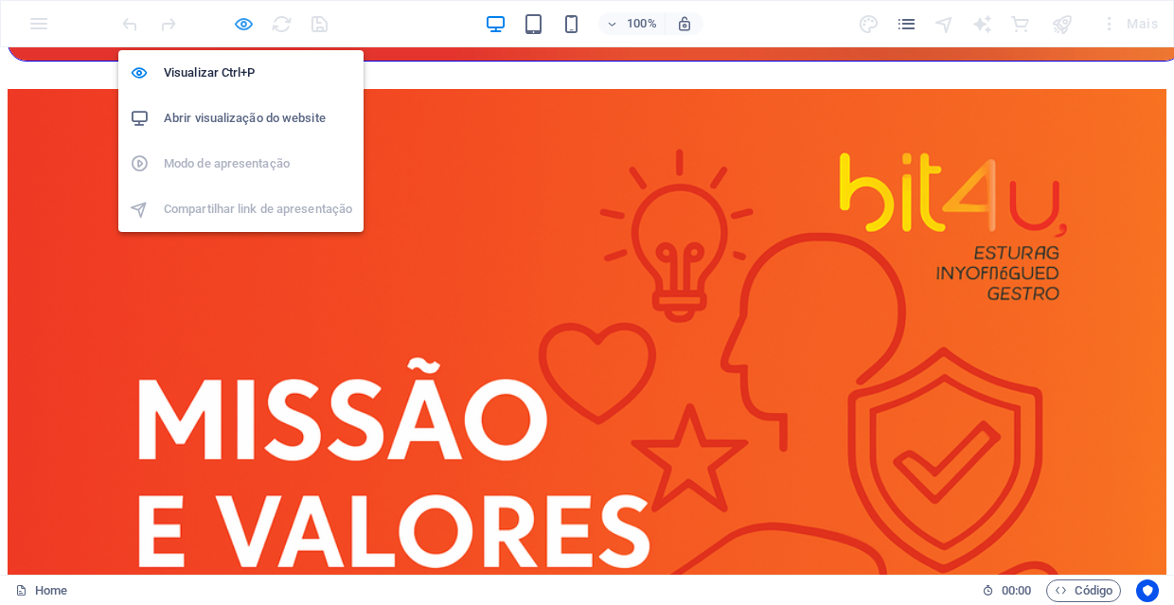
click at [243, 24] on icon "button" at bounding box center [244, 24] width 22 height 22
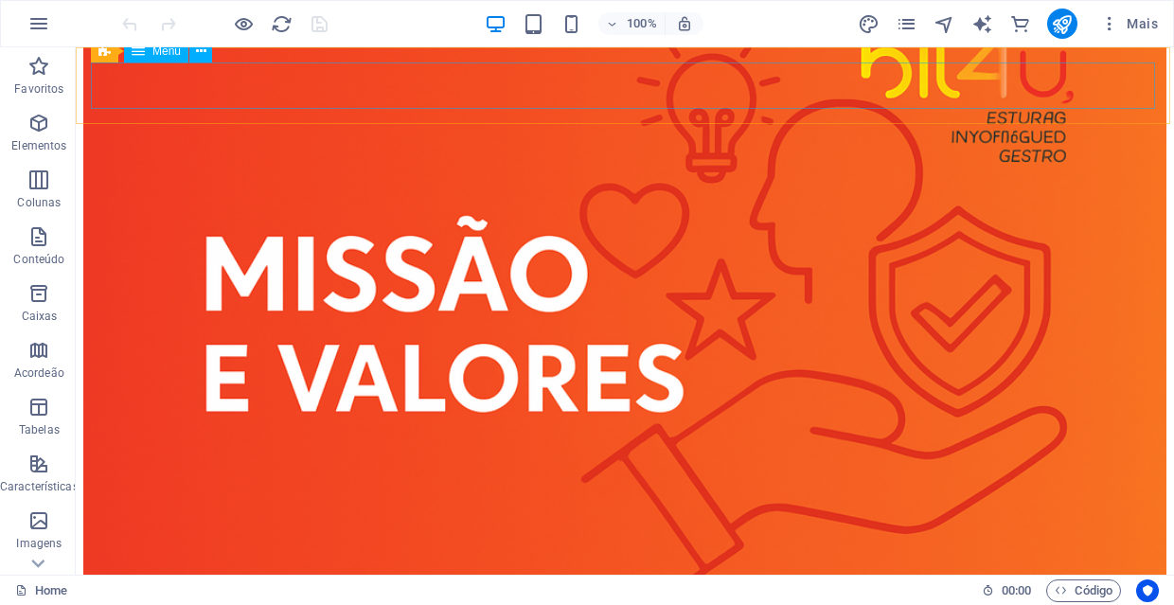
select select
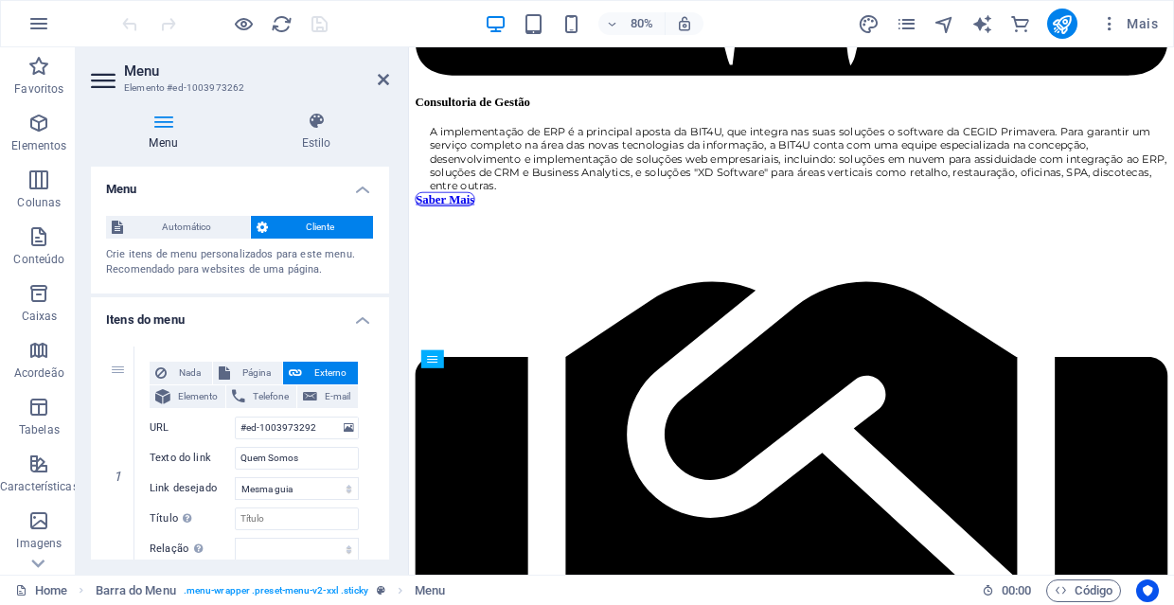
scroll to position [3783, 0]
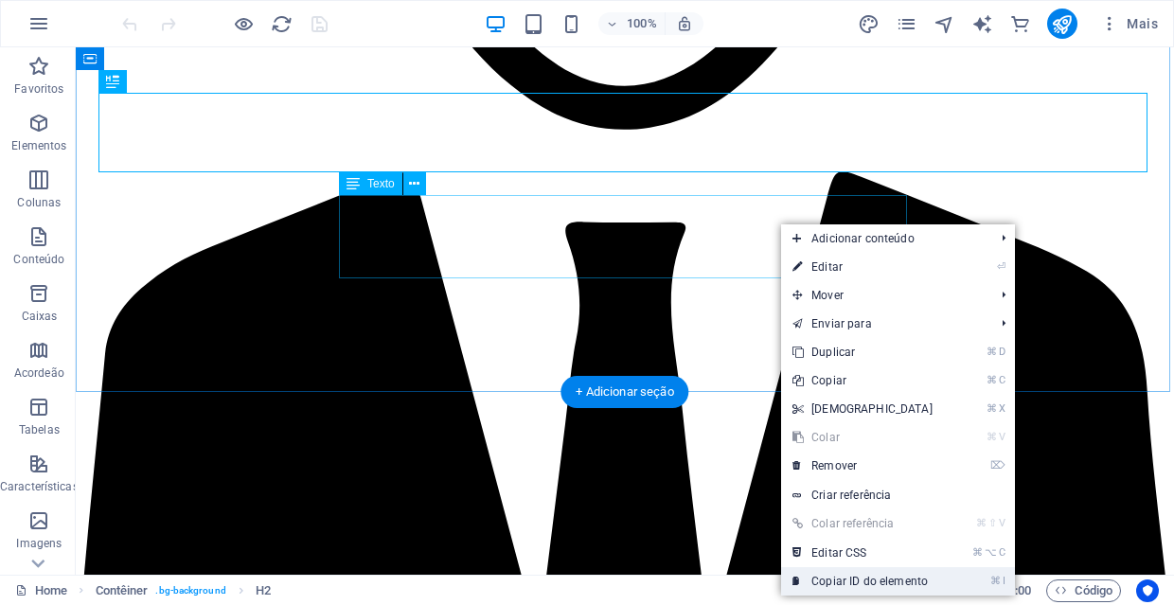
click at [861, 576] on link "⌘ I Copiar ID do elemento" at bounding box center [862, 581] width 163 height 28
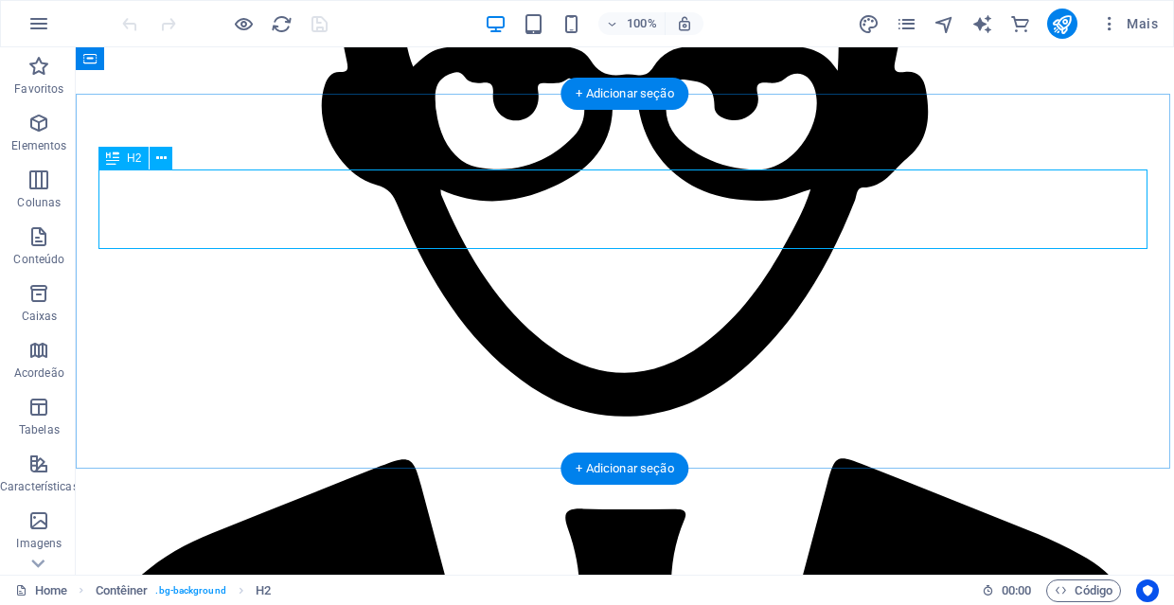
scroll to position [3305, 0]
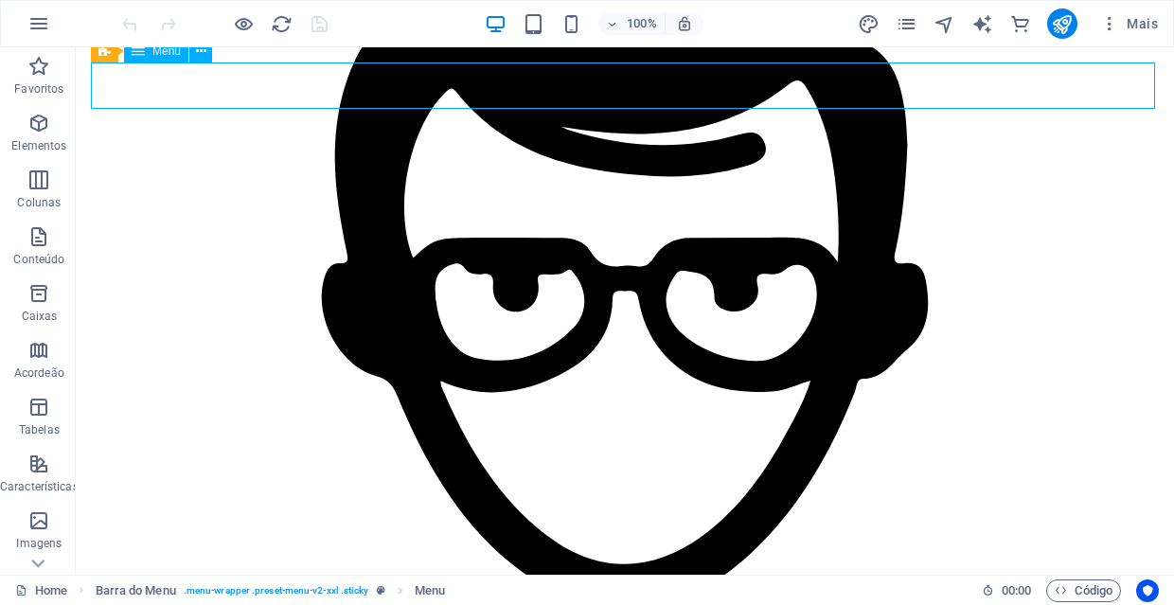
select select
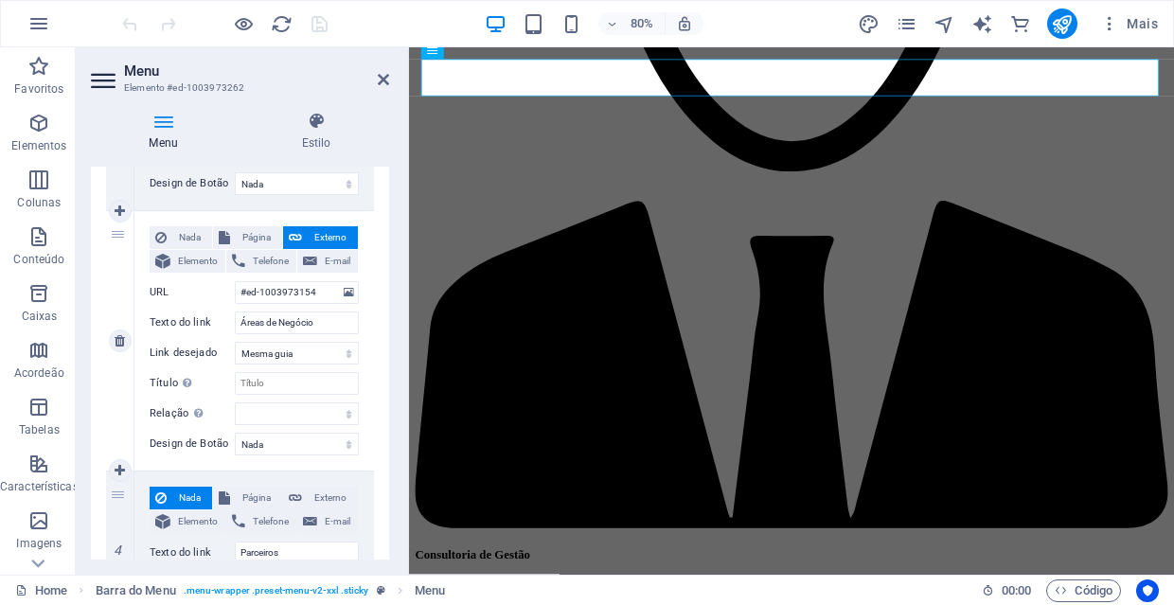
scroll to position [653, 0]
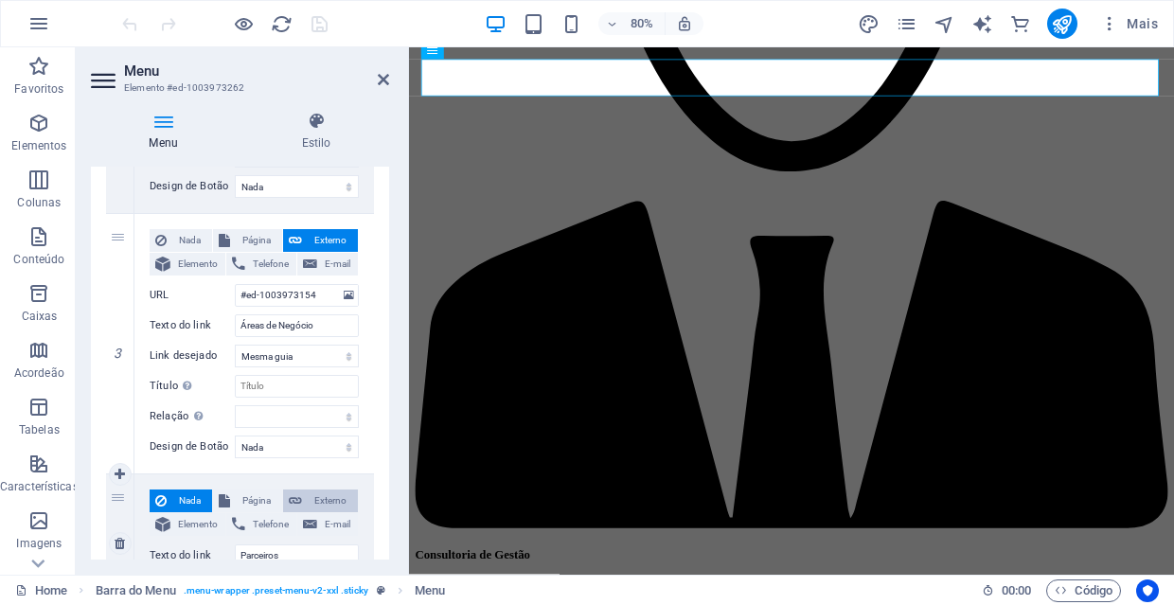
click at [332, 499] on span "Externo" at bounding box center [330, 500] width 44 height 23
select select
select select "blank"
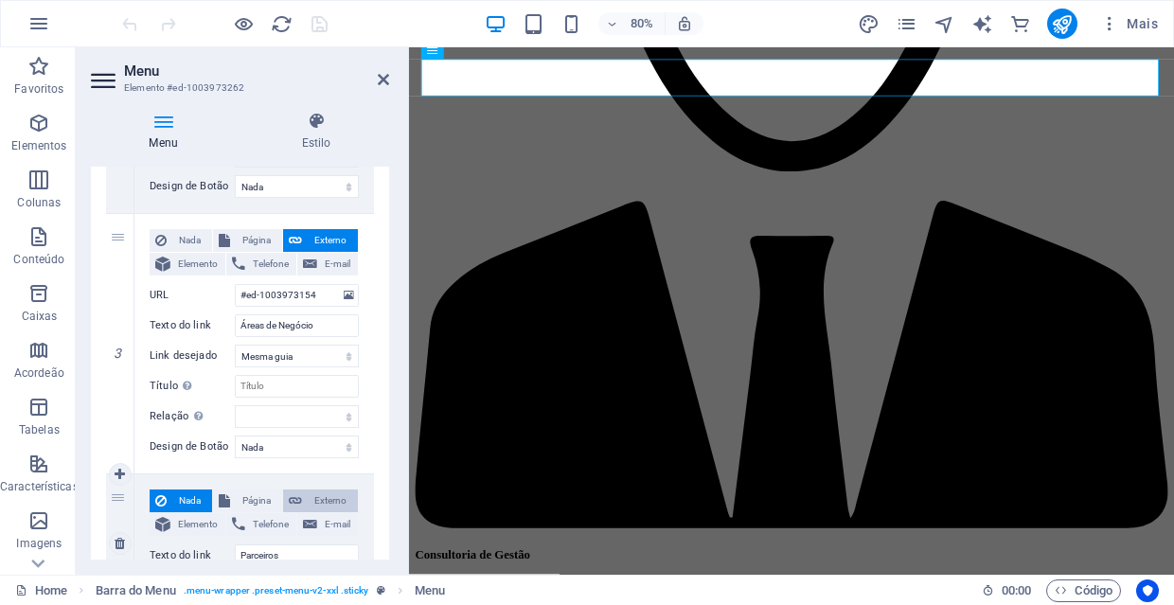
select select
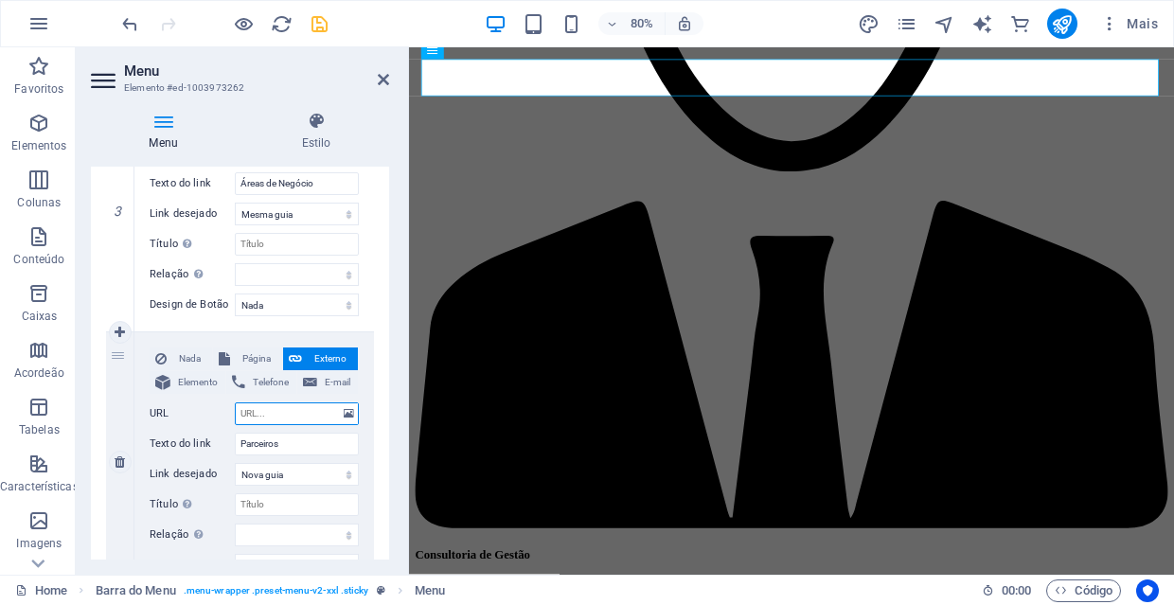
scroll to position [796, 0]
paste input "#ed-1003972965"
type input "#ed-1003972965"
select select
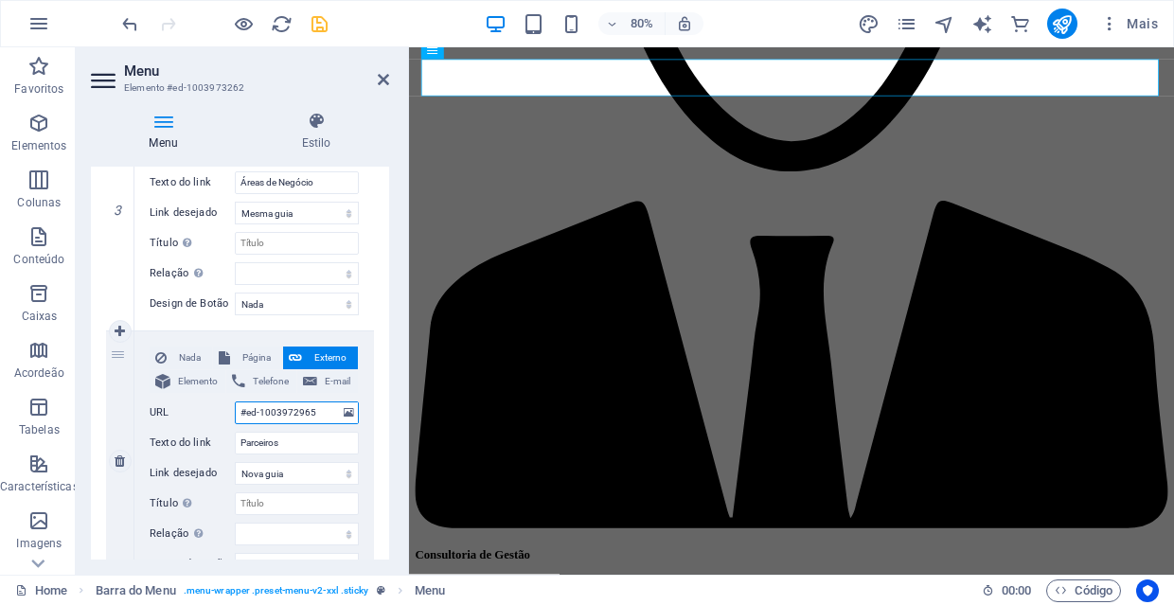
select select
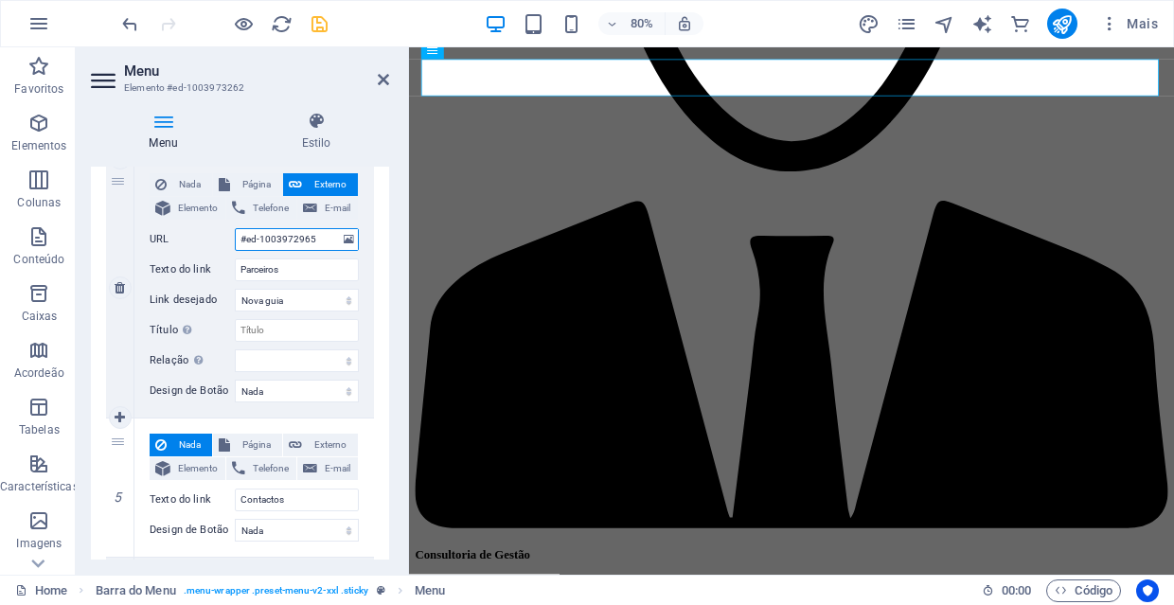
scroll to position [1031, 0]
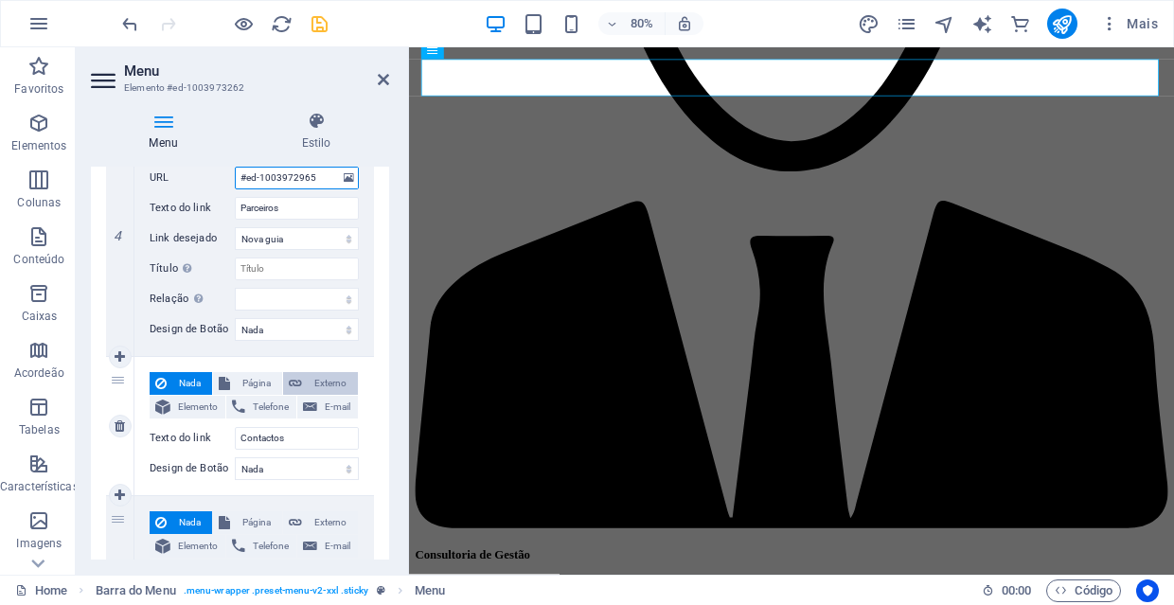
type input "#ed-1003972965"
click at [329, 382] on span "Externo" at bounding box center [330, 383] width 44 height 23
select select
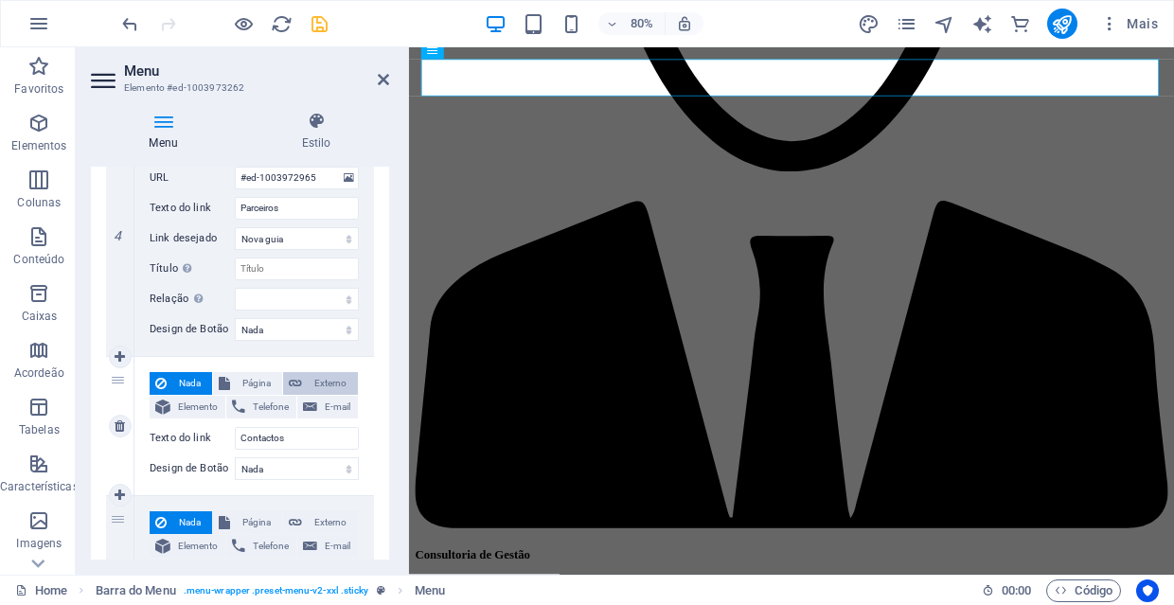
select select
select select "blank"
select select
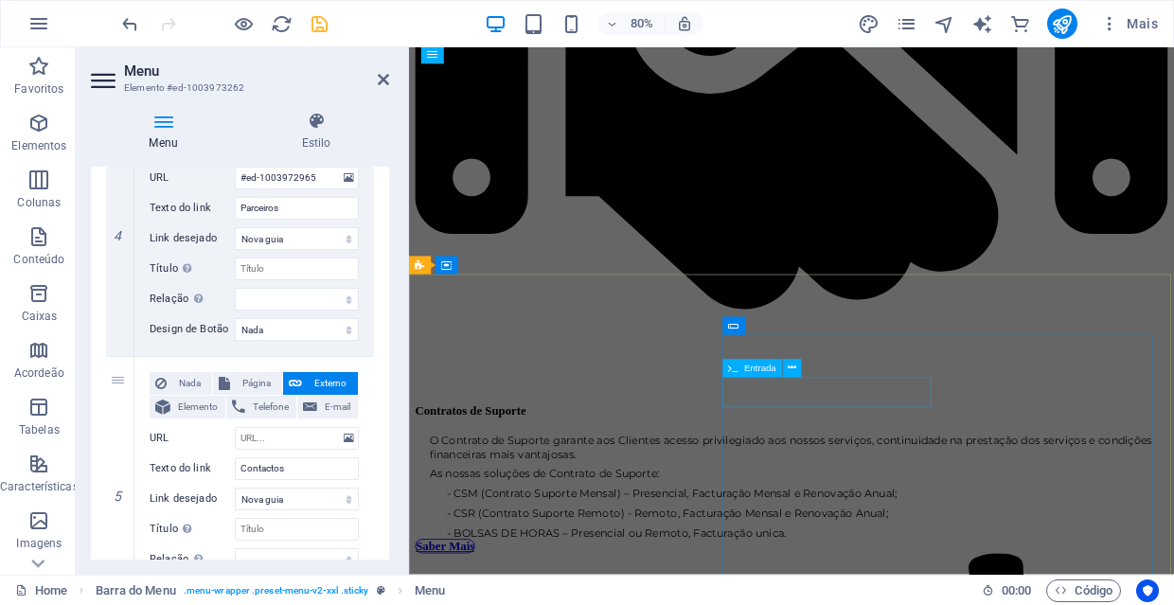
scroll to position [4333, 0]
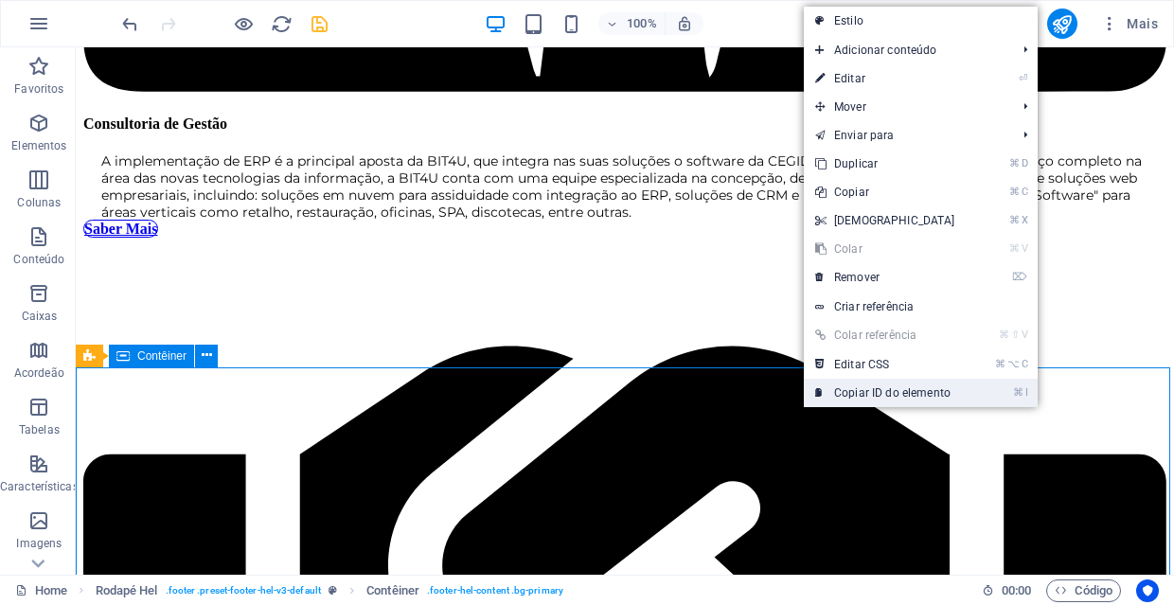
click at [906, 392] on link "⌘ I Copiar ID do elemento" at bounding box center [884, 393] width 163 height 28
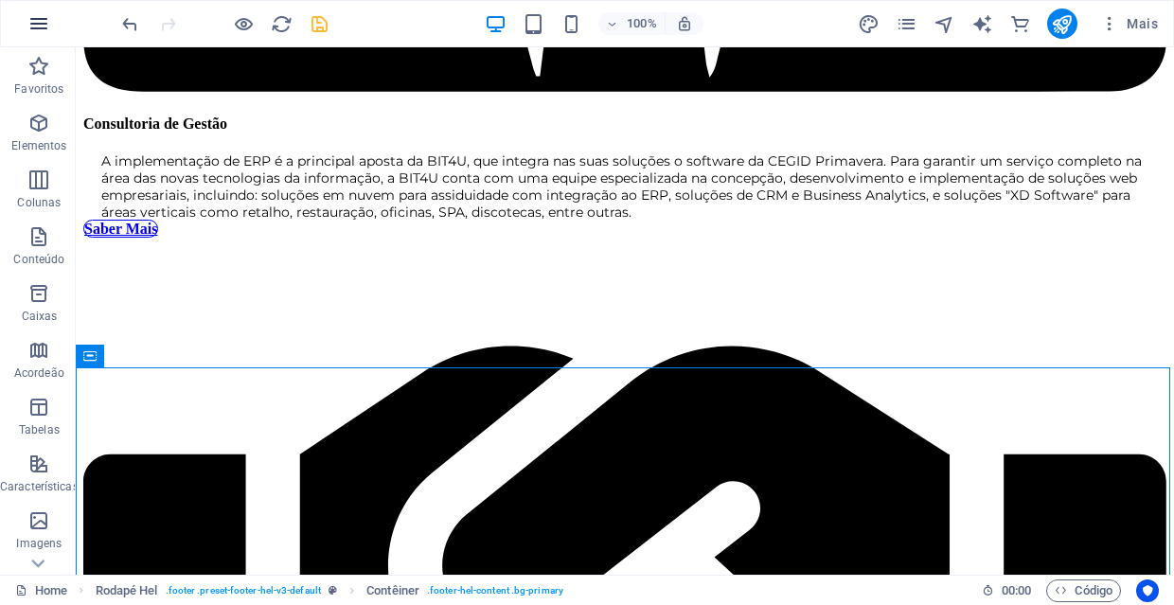
click at [44, 27] on icon "button" at bounding box center [38, 23] width 23 height 23
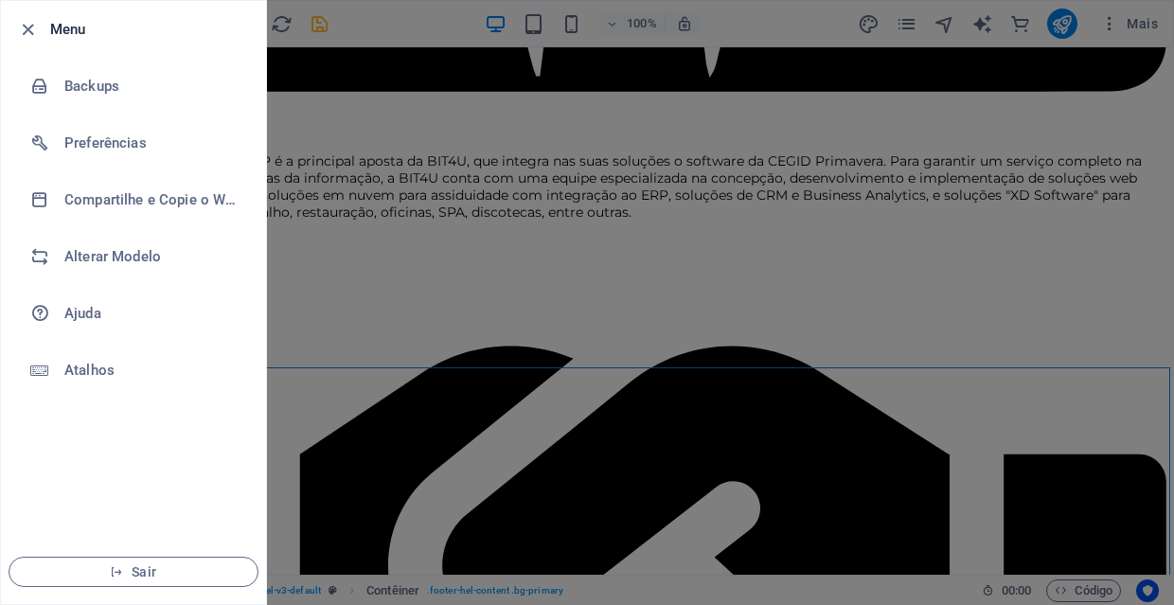
click at [46, 23] on div at bounding box center [33, 29] width 34 height 23
click at [541, 87] on div at bounding box center [587, 302] width 1174 height 605
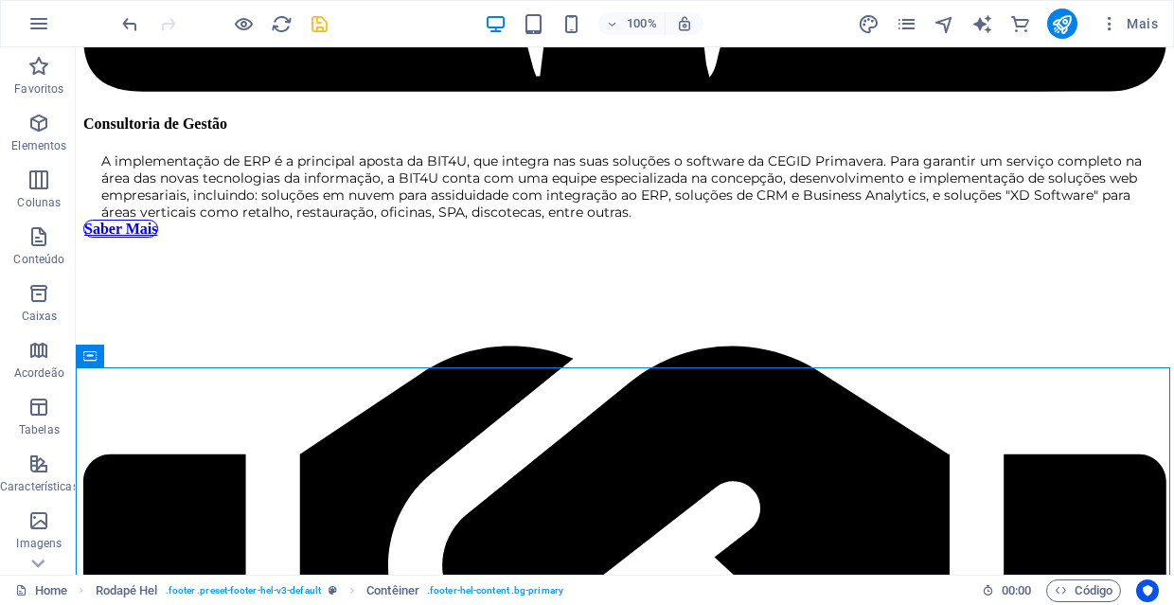
select select
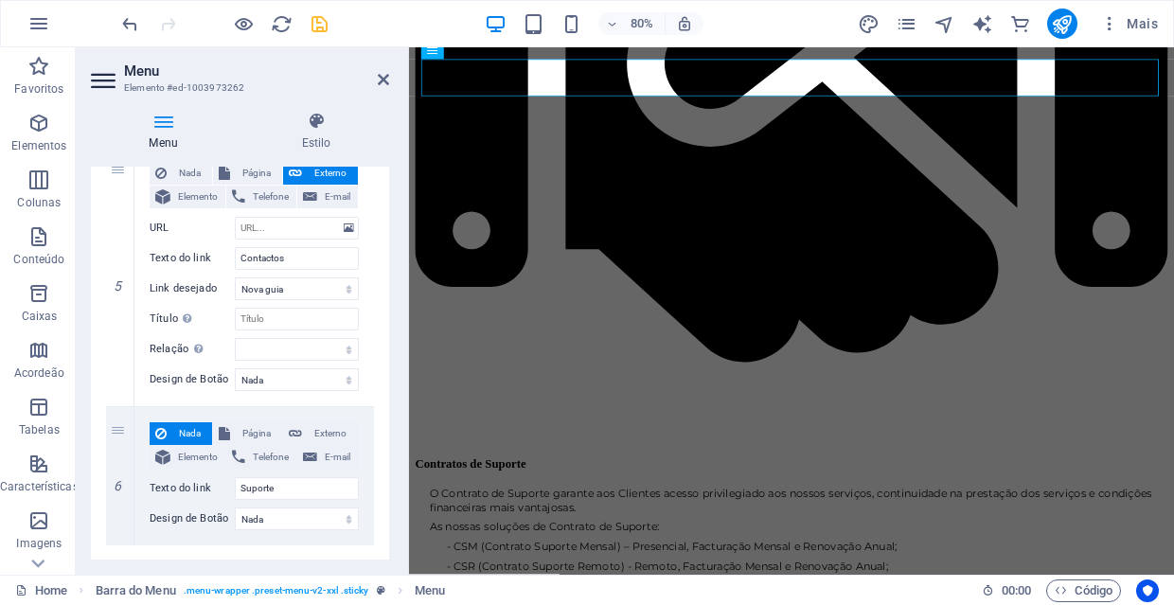
scroll to position [1240, 0]
click at [298, 227] on input "URL" at bounding box center [297, 229] width 124 height 23
paste input "#ed-1003973052"
type input "#ed-1003973052"
select select
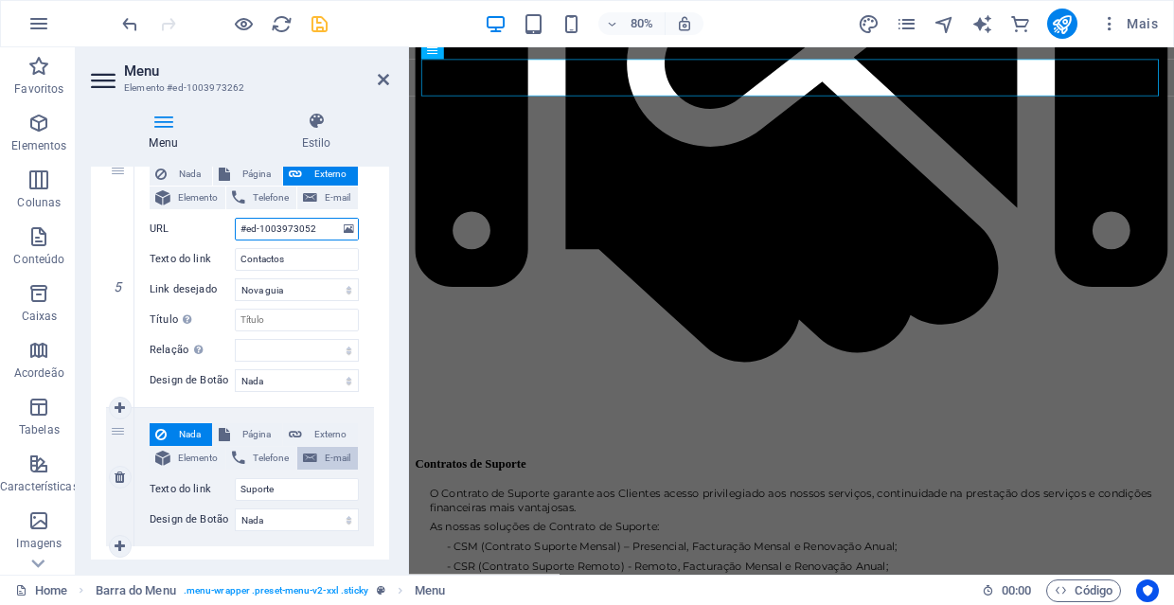
select select
type input "#ed-1003973052"
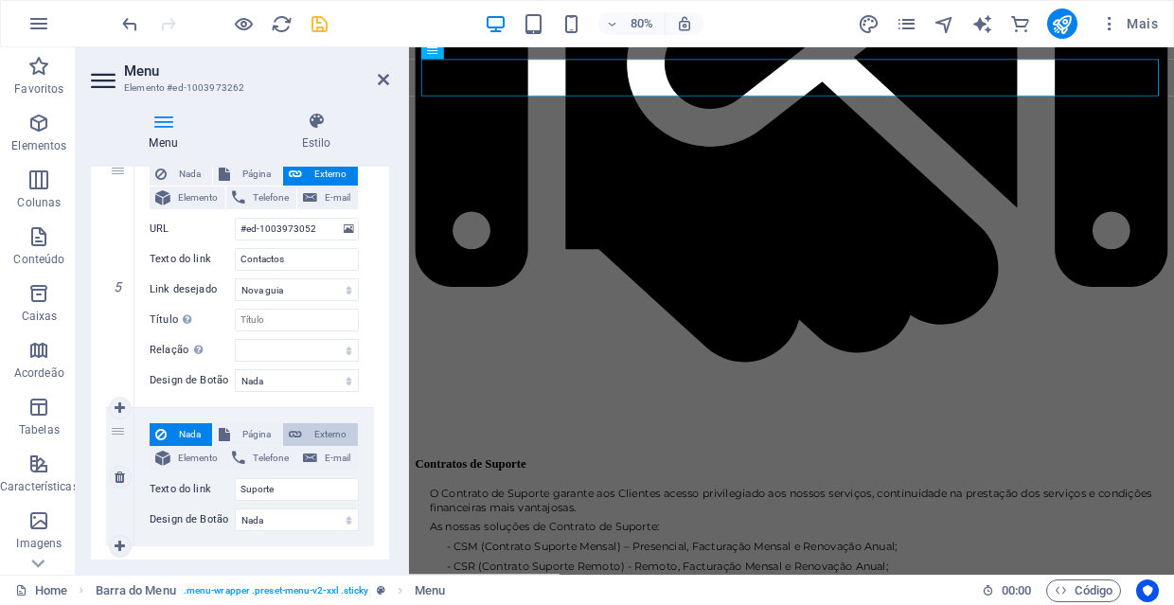
click at [331, 428] on span "Externo" at bounding box center [330, 434] width 44 height 23
select select
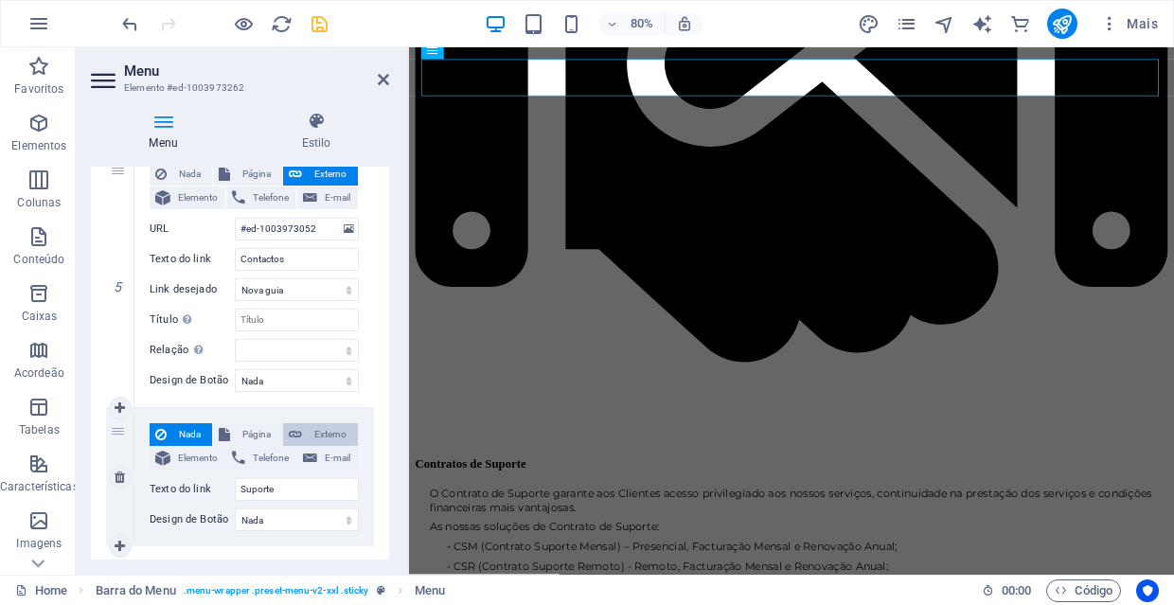
select select
select select "blank"
select select
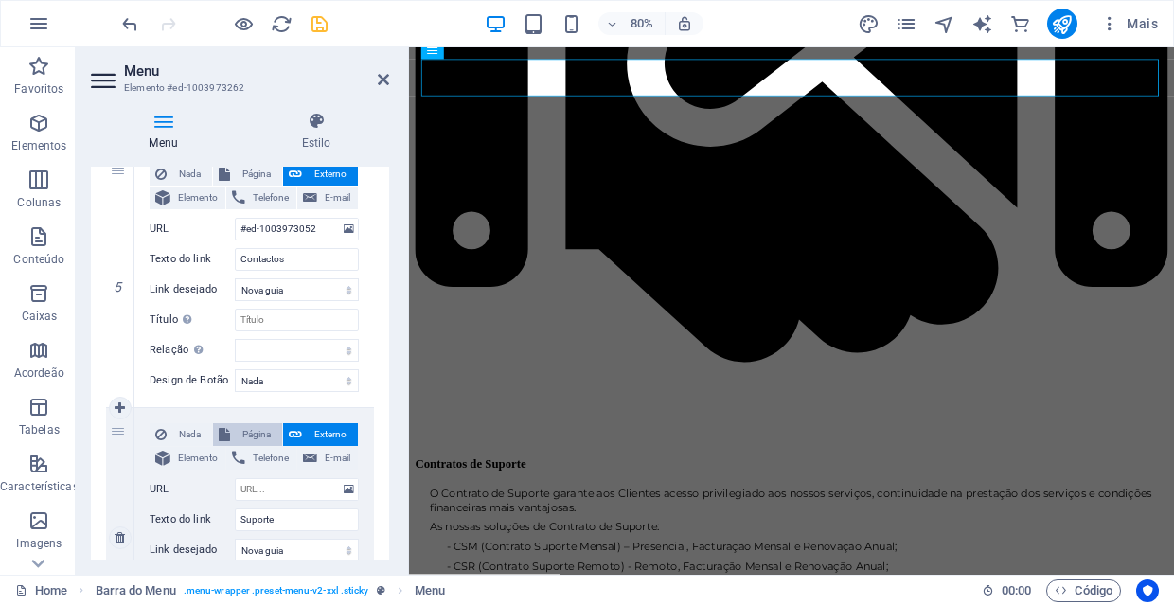
click at [255, 432] on span "Página" at bounding box center [256, 434] width 41 height 23
select select
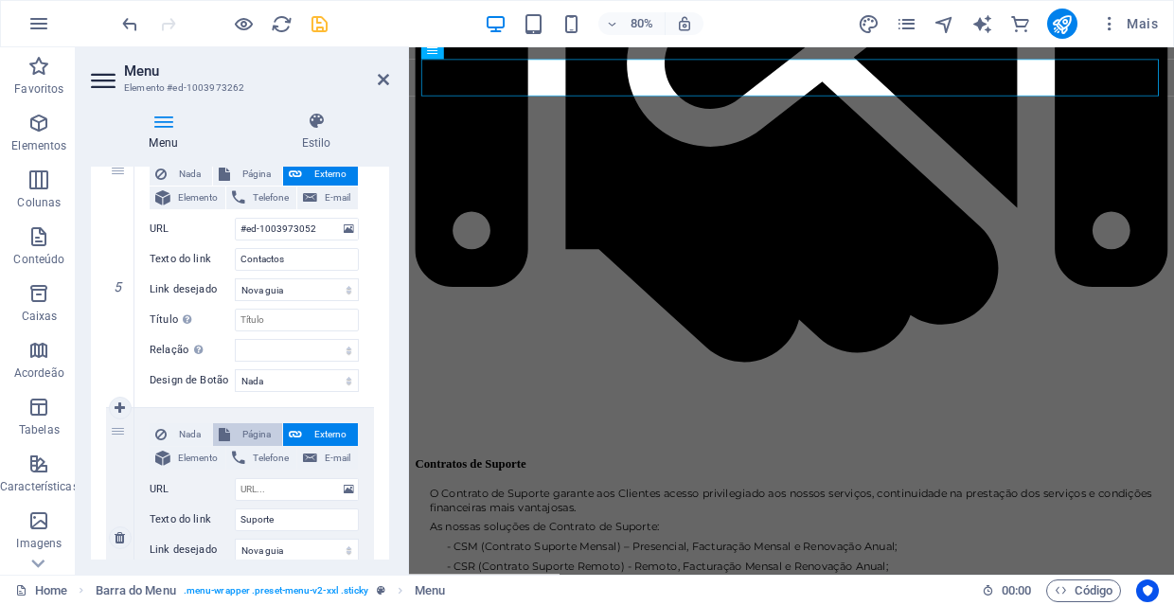
select select
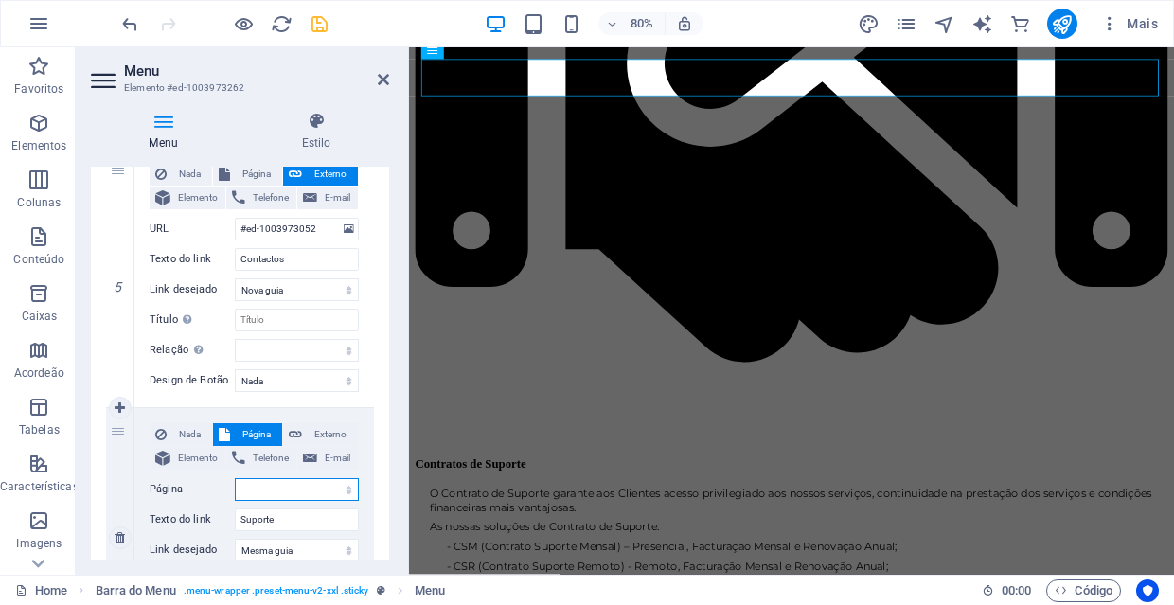
select select "1"
select select
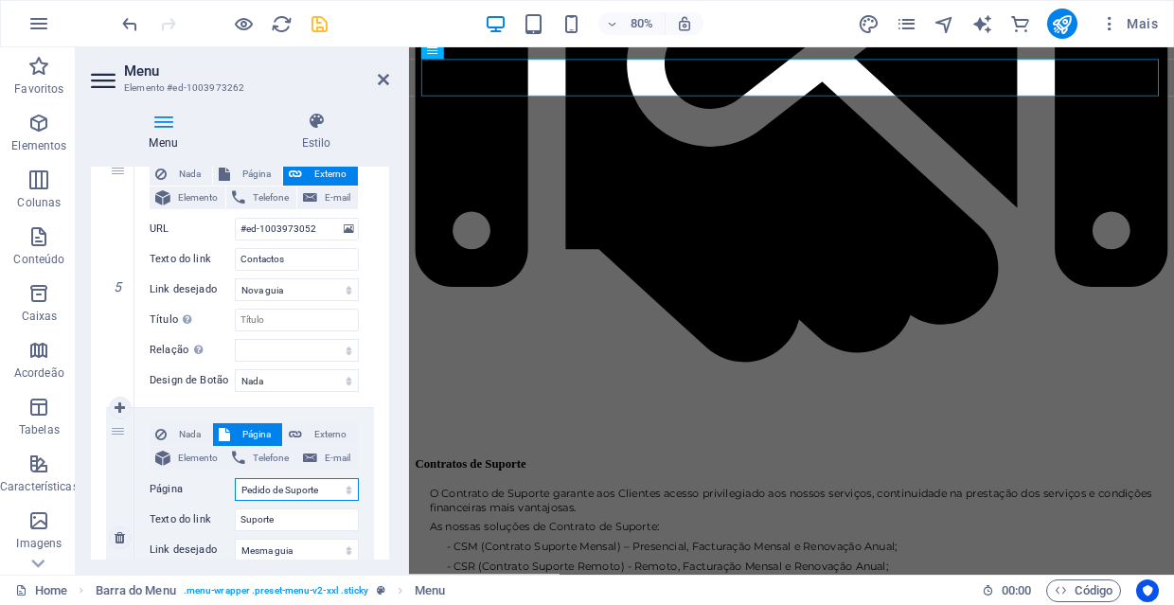
select select
click at [318, 16] on icon "save" at bounding box center [320, 24] width 22 height 22
checkbox input "false"
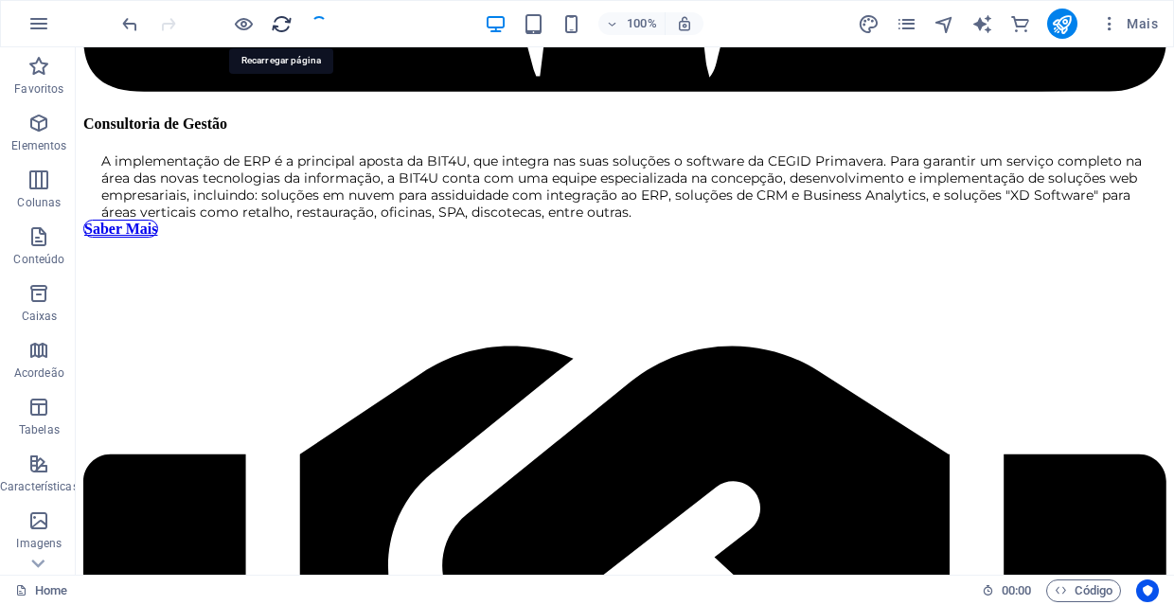
click at [277, 29] on icon "reload" at bounding box center [282, 24] width 22 height 22
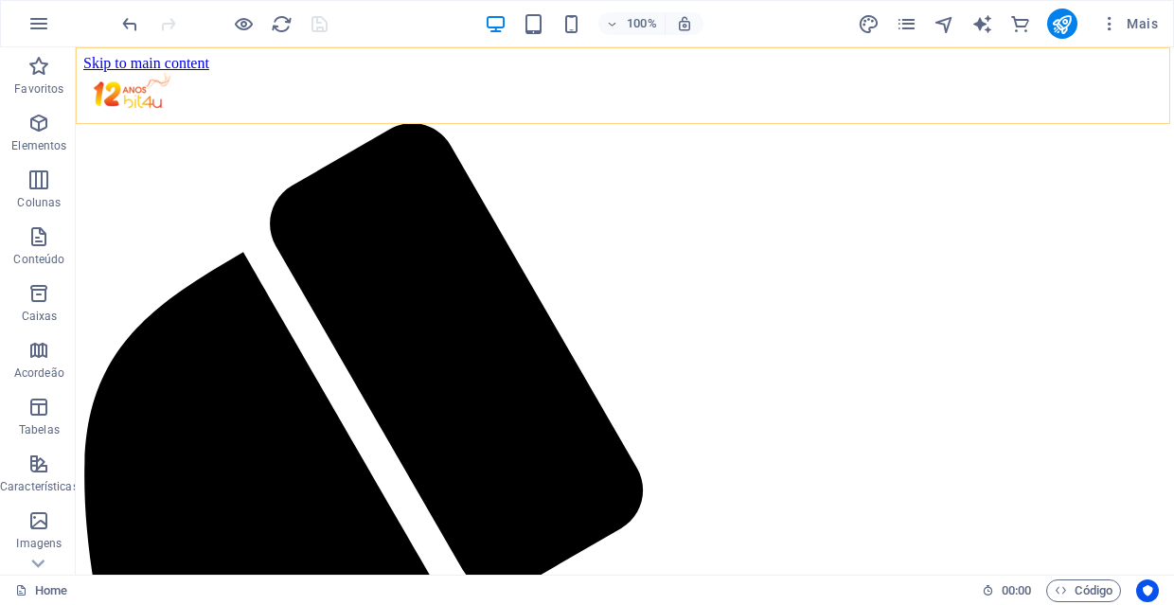
scroll to position [0, 0]
click at [282, 19] on icon "reload" at bounding box center [282, 24] width 22 height 22
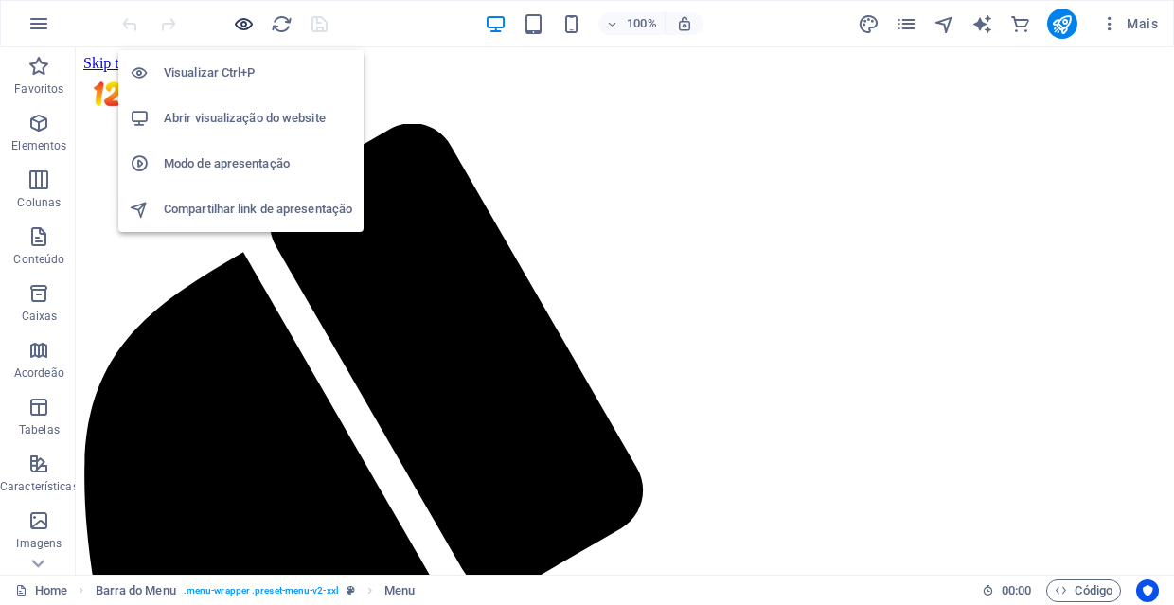
click at [240, 14] on icon "button" at bounding box center [244, 24] width 22 height 22
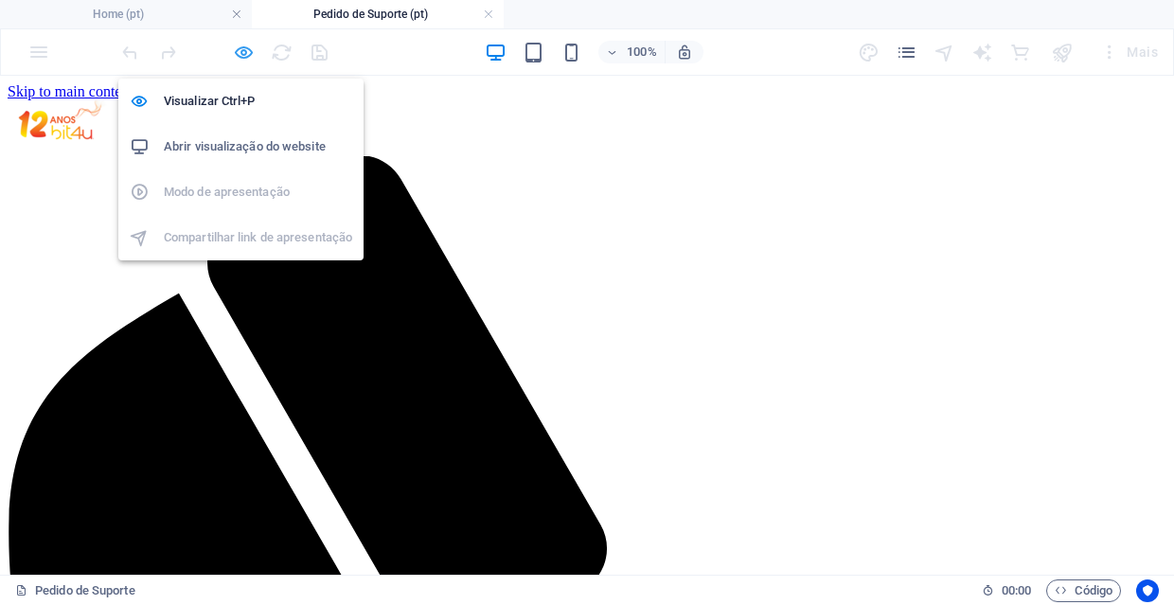
click at [246, 50] on icon "button" at bounding box center [244, 53] width 22 height 22
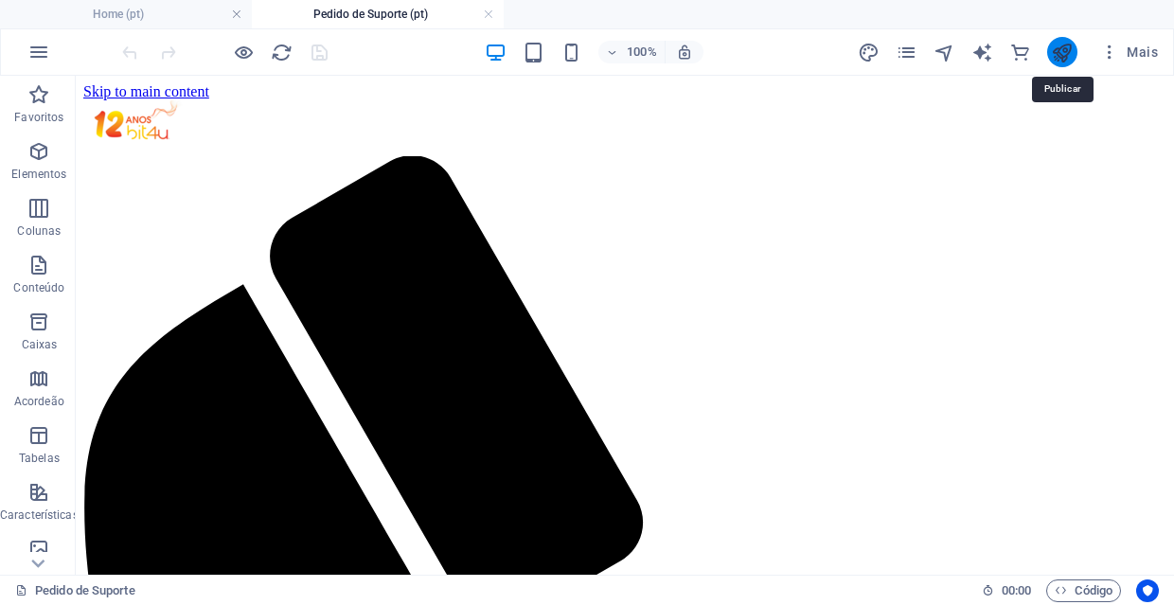
click at [1051, 54] on icon "publish" at bounding box center [1061, 53] width 22 height 22
